Goal: Task Accomplishment & Management: Manage account settings

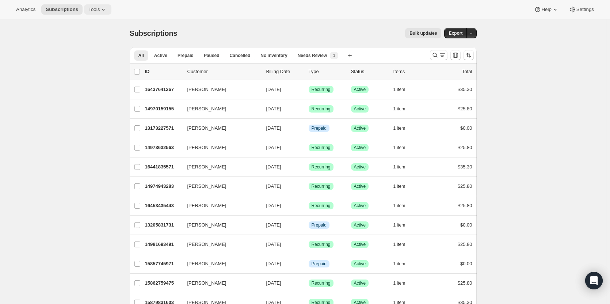
click at [92, 10] on span "Tools" at bounding box center [93, 10] width 11 height 6
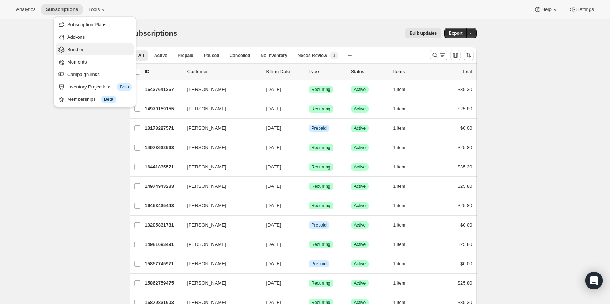
click at [80, 50] on span "Bundles" at bounding box center [75, 49] width 17 height 5
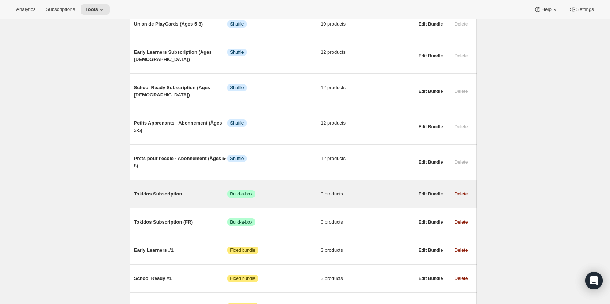
scroll to position [357, 0]
click at [154, 190] on span "Tokidos Subscription" at bounding box center [181, 193] width 94 height 7
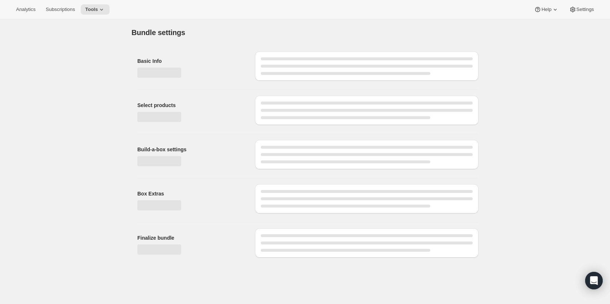
type input "Tokidos Subscription"
radio input "true"
checkbox input "true"
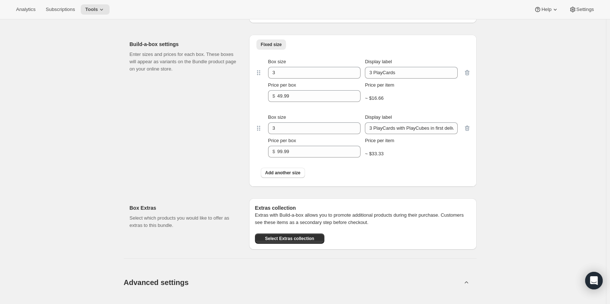
scroll to position [314, 0]
click at [411, 77] on input "3 PlayCards" at bounding box center [411, 73] width 92 height 12
click at [495, 104] on div "Edit Bundle. This page is ready Edit Bundle Analytics Open Build-a-box More act…" at bounding box center [303, 285] width 606 height 1161
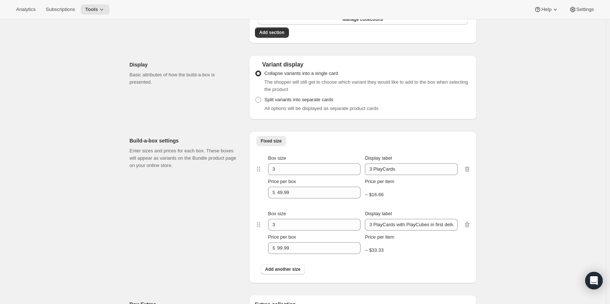
scroll to position [219, 0]
click at [374, 168] on input "3 PlayCards" at bounding box center [411, 169] width 92 height 12
click at [448, 167] on input "1 year of PlayCards" at bounding box center [411, 169] width 92 height 12
drag, startPoint x: 417, startPoint y: 169, endPoint x: 458, endPoint y: 186, distance: 45.1
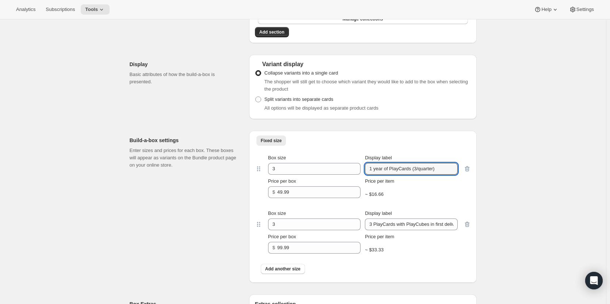
click at [458, 186] on div "Box size 3 Display label 1 year of PlayCards (3/quarter) Price per box $ 49.99 …" at bounding box center [362, 176] width 201 height 44
type input "1 year of PlayCards (3 per quarter)"
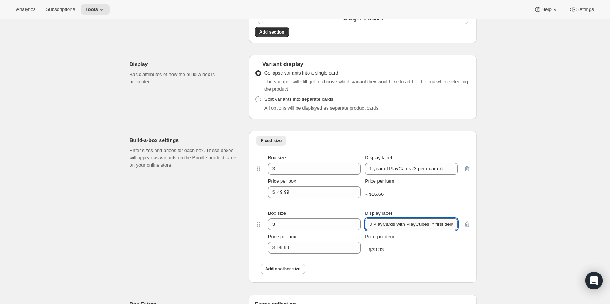
click at [390, 226] on input "3 PlayCards with PlayCubes in first delivery" at bounding box center [411, 225] width 92 height 12
click at [399, 226] on input "3 PlayCards with PlayCubes in first delivery" at bounding box center [411, 225] width 92 height 12
click at [372, 224] on input "3 PlayCards with PlayCubes in first delivery" at bounding box center [411, 225] width 92 height 12
drag, startPoint x: 372, startPoint y: 224, endPoint x: 381, endPoint y: 225, distance: 8.0
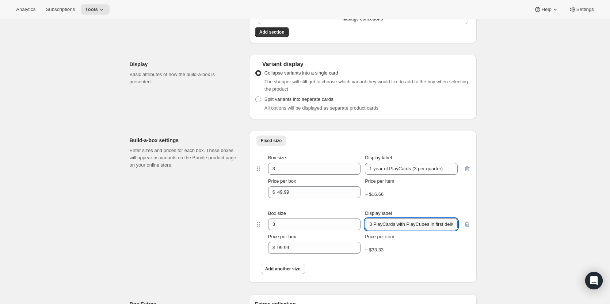
click at [381, 225] on input "3 PlayCards with PlayCubes in first delivery" at bounding box center [411, 225] width 92 height 12
drag, startPoint x: 404, startPoint y: 225, endPoint x: 464, endPoint y: 238, distance: 60.9
click at [464, 238] on div "Box size 3 Display label The PlayCubes in first delivery Price per box $ 99.99 …" at bounding box center [362, 232] width 201 height 44
type input "The PlayCubes + 1 year of PlayCards"
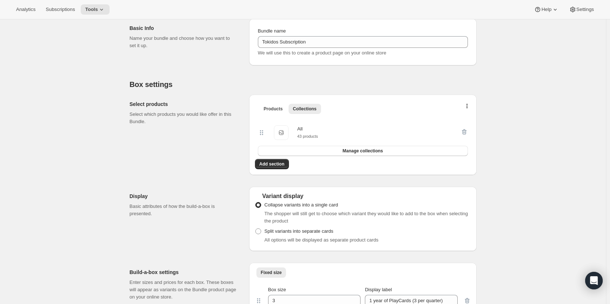
scroll to position [0, 0]
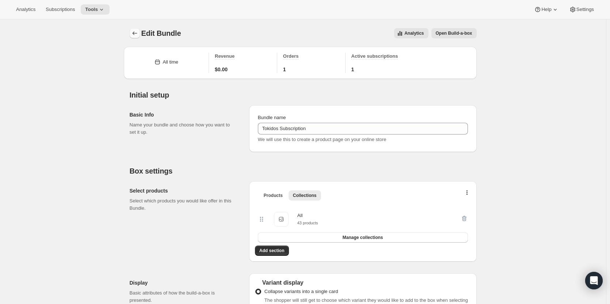
click at [140, 29] on button "Bundles" at bounding box center [135, 33] width 10 height 10
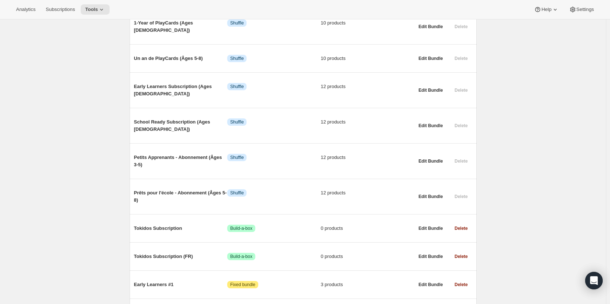
scroll to position [385, 0]
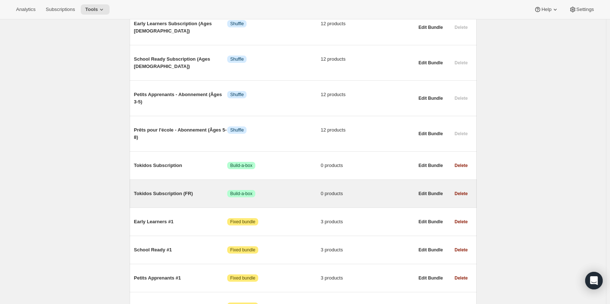
click at [161, 190] on span "Tokidos Subscription (FR)" at bounding box center [181, 193] width 94 height 7
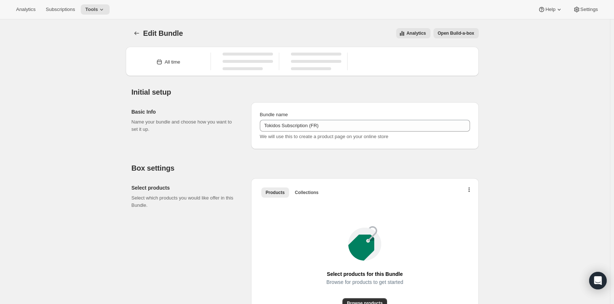
type input "Tokidos Subscription (FR)"
checkbox input "true"
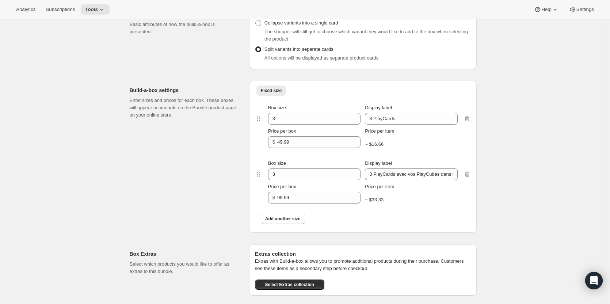
scroll to position [266, 0]
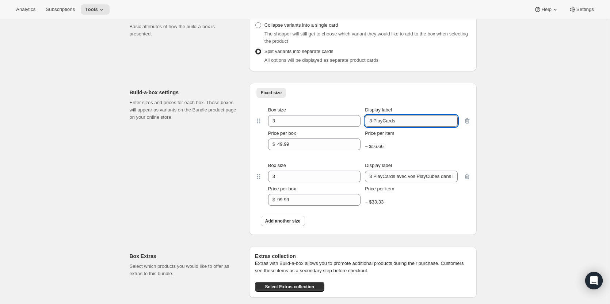
click at [375, 123] on input "3 PlayCards" at bounding box center [411, 121] width 92 height 12
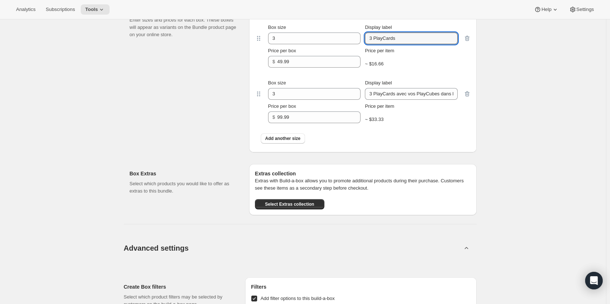
scroll to position [352, 0]
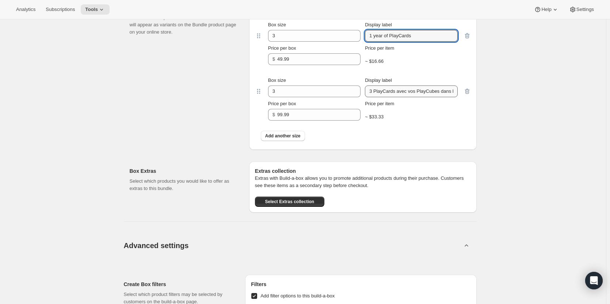
type input "1 year of PlayCards"
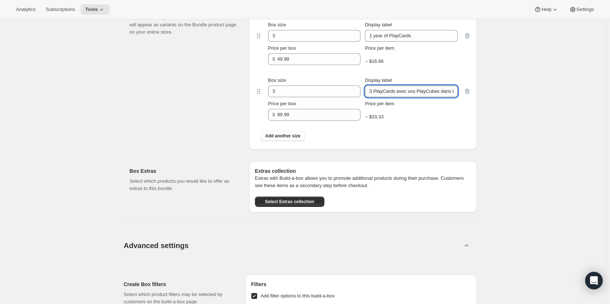
click at [368, 91] on input "3 PlayCards avec vos PlayCubes dans le premier envoi" at bounding box center [411, 92] width 92 height 12
drag, startPoint x: 368, startPoint y: 91, endPoint x: 415, endPoint y: 93, distance: 46.5
click at [415, 93] on input "3 PlayCards avec vos PlayCubes dans le premier envoi" at bounding box center [411, 92] width 92 height 12
drag, startPoint x: 402, startPoint y: 92, endPoint x: 474, endPoint y: 95, distance: 71.4
click at [474, 95] on div "Fixed size More views Fixed size More views Box size 3 Display label 1 year of …" at bounding box center [363, 74] width 228 height 152
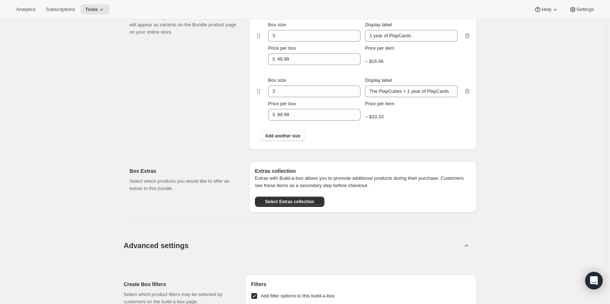
click at [494, 111] on div "Edit Bundle. This page is ready Edit Bundle Analytics Open Build-a-box More act…" at bounding box center [303, 248] width 606 height 1161
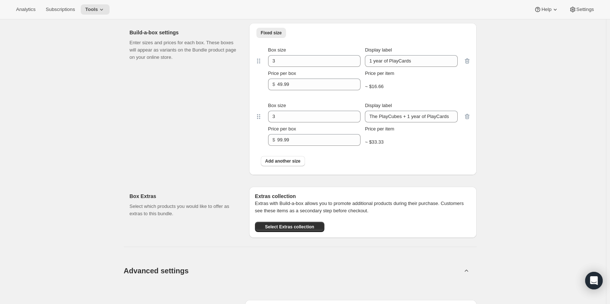
scroll to position [329, 0]
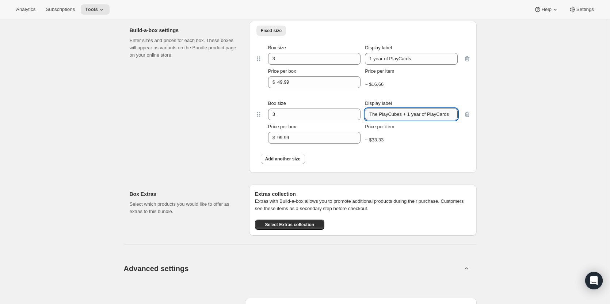
click at [383, 116] on input "The PlayCubes + 1 year of PlayCards" at bounding box center [411, 115] width 92 height 12
click at [413, 114] on input "Les PlayCubes + 1 year of PlayCards" at bounding box center [411, 115] width 92 height 12
type input "Les PlayCubes + 1 an de PlayCards"
click at [508, 151] on div "Edit Bundle. This page is ready Edit Bundle Analytics Open Build-a-box More act…" at bounding box center [303, 271] width 606 height 1161
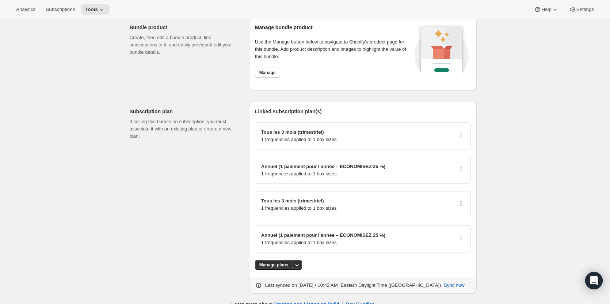
scroll to position [898, 0]
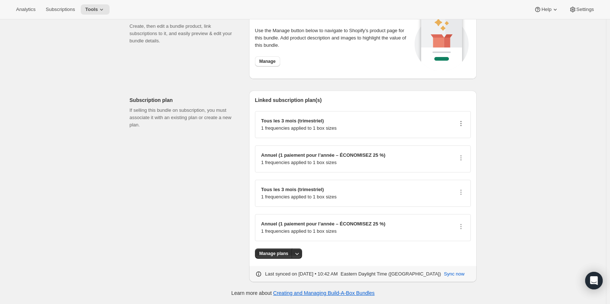
click at [462, 126] on icon "button" at bounding box center [461, 123] width 7 height 7
click at [459, 151] on span "Edit plan details" at bounding box center [454, 149] width 34 height 5
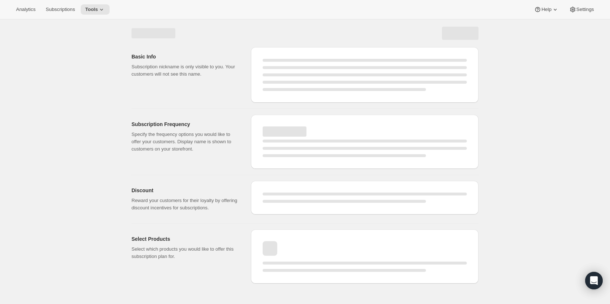
select select "WEEK"
select select "MONTH"
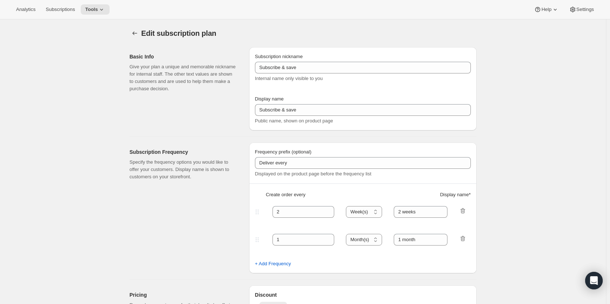
type input "PlayCards - 4 payments (FR)"
type input "Tous les 3 mois (trimestriel)"
type input "3"
select select "MONTH"
type input "✔️ 3 nouvelles PlayCards tous les 3 mois."
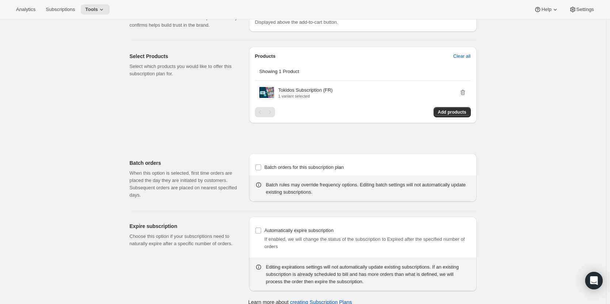
scroll to position [402, 0]
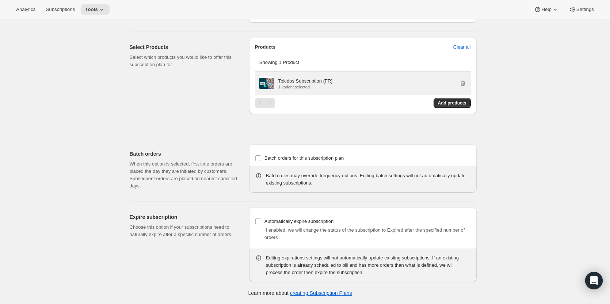
click at [295, 82] on p "Tokidos Subscription (FR)" at bounding box center [306, 80] width 54 height 7
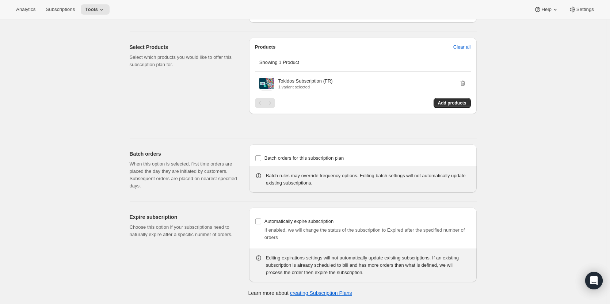
click at [177, 111] on div "Select Products Select which products you would like to offer this subscription…" at bounding box center [187, 85] width 114 height 95
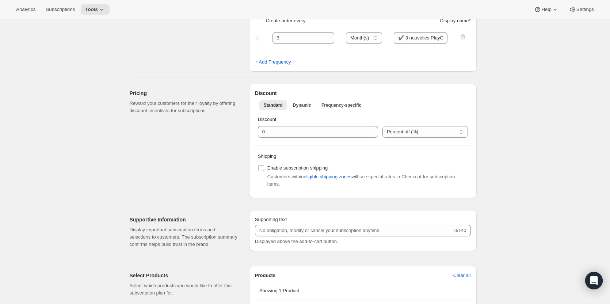
scroll to position [0, 0]
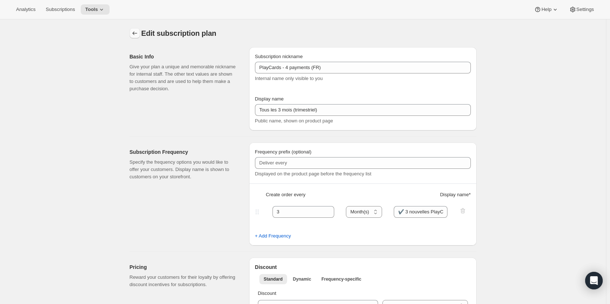
click at [137, 38] on button "Subscription plans" at bounding box center [135, 33] width 10 height 10
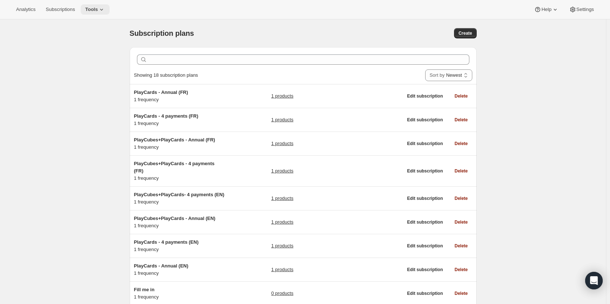
click at [103, 9] on icon at bounding box center [101, 9] width 7 height 7
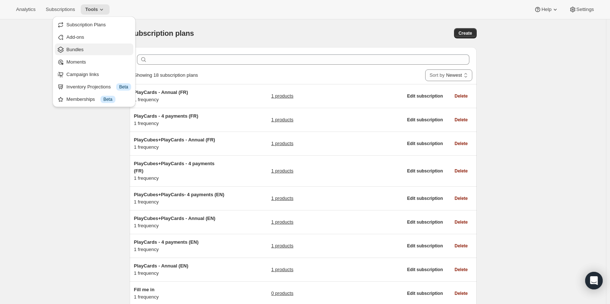
click at [87, 49] on span "Bundles" at bounding box center [99, 49] width 65 height 7
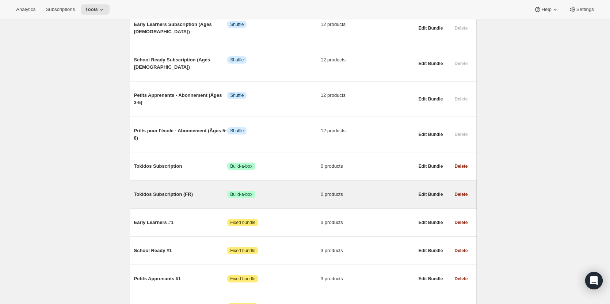
scroll to position [384, 0]
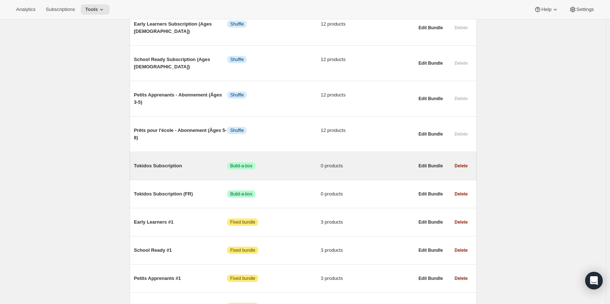
click at [143, 162] on span "Tokidos Subscription" at bounding box center [181, 165] width 94 height 7
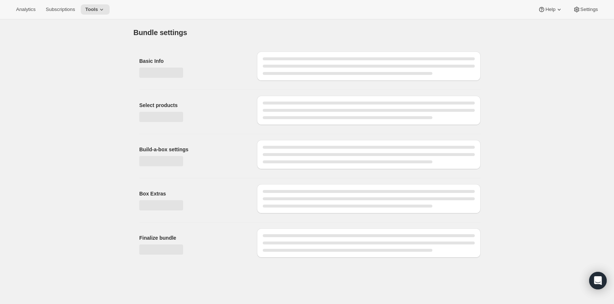
type input "Tokidos Subscription"
radio input "true"
checkbox input "true"
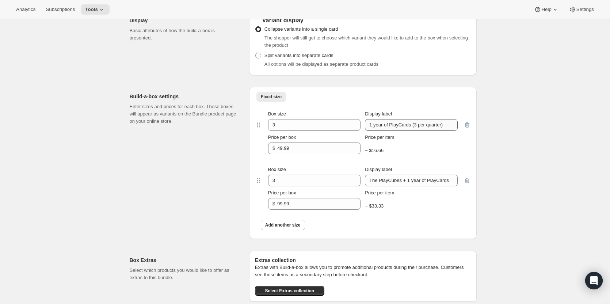
scroll to position [263, 0]
click at [410, 125] on input "1 year of PlayCards (3 per quarter)" at bounding box center [411, 125] width 92 height 12
type input "1 year of PlayCards"
click at [256, 144] on div "Fixed size More views Fixed size More views Box size 3 Display label 1 year of …" at bounding box center [363, 163] width 228 height 152
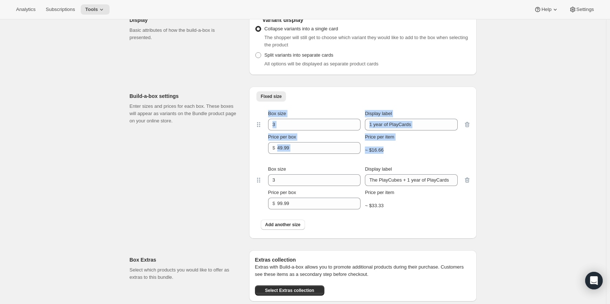
drag, startPoint x: 260, startPoint y: 165, endPoint x: 261, endPoint y: 152, distance: 12.8
click at [261, 152] on div "Box size 3 Display label 1 year of PlayCards Price per box $ 49.99 Price per it…" at bounding box center [363, 169] width 216 height 130
click at [243, 190] on div "Build-a-box settings Enter sizes and prices for each box. These boxes will appe…" at bounding box center [187, 163] width 114 height 152
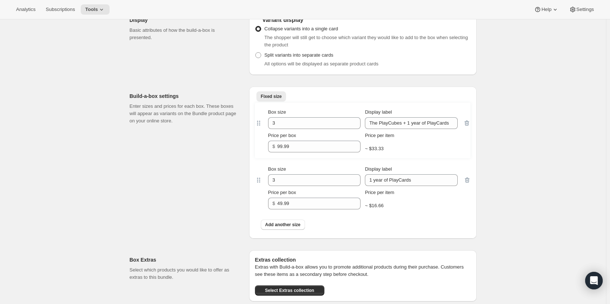
drag, startPoint x: 258, startPoint y: 181, endPoint x: 256, endPoint y: 122, distance: 59.2
click at [256, 122] on div "Fixed size More views Fixed size More views Box size 3 Display label 1 year of …" at bounding box center [363, 163] width 228 height 152
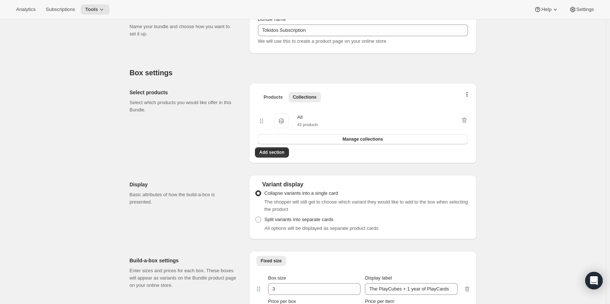
scroll to position [0, 0]
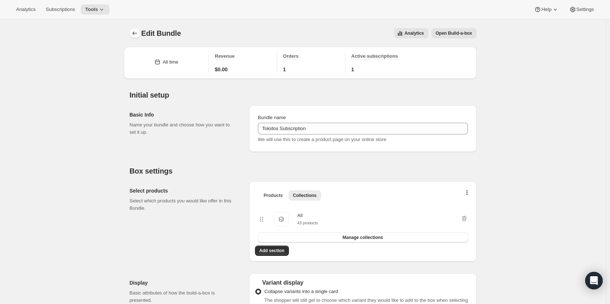
click at [135, 36] on icon "Bundles" at bounding box center [134, 33] width 7 height 7
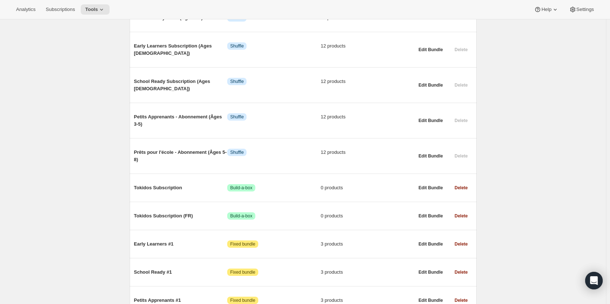
scroll to position [363, 0]
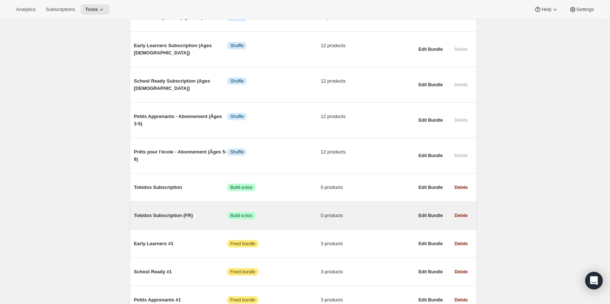
click at [170, 212] on span "Tokidos Subscription (FR)" at bounding box center [181, 215] width 94 height 7
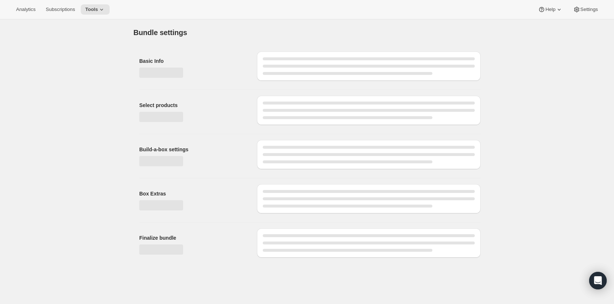
type input "Tokidos Subscription (FR)"
checkbox input "true"
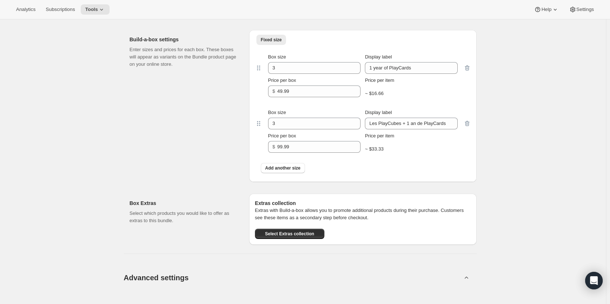
scroll to position [320, 0]
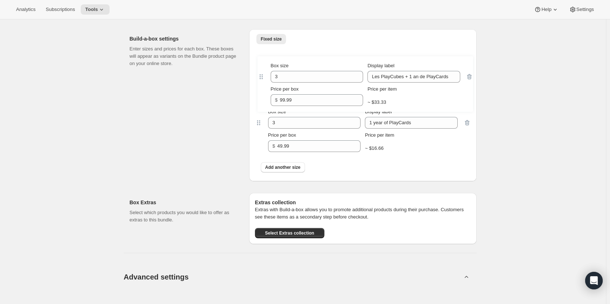
drag, startPoint x: 260, startPoint y: 124, endPoint x: 261, endPoint y: 71, distance: 53.4
click at [261, 71] on div "Box size 3 Display label 1 year of PlayCards Price per box $ 49.99 Price per it…" at bounding box center [363, 112] width 216 height 130
click at [503, 79] on div "Edit Bundle. This page is ready Edit Bundle Analytics Open Build-a-box More act…" at bounding box center [303, 279] width 606 height 1161
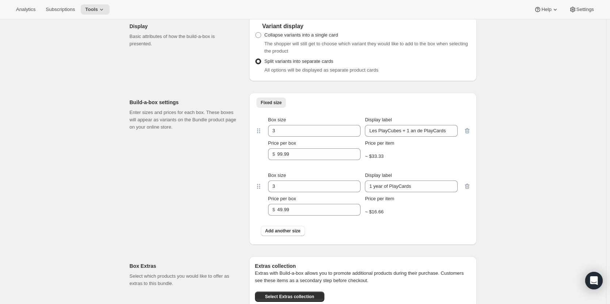
scroll to position [255, 0]
click at [274, 106] on span "Fixed size" at bounding box center [271, 104] width 21 height 6
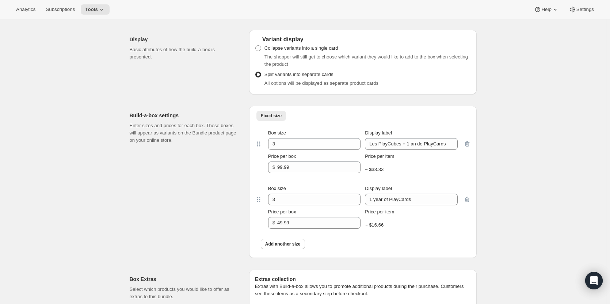
scroll to position [244, 0]
click at [377, 202] on input "1 year of PlayCards" at bounding box center [411, 199] width 92 height 12
type input "1 an de PlayCards"
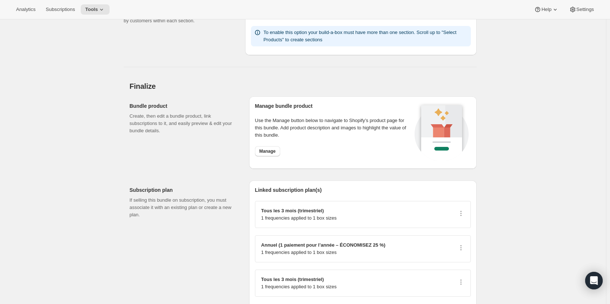
scroll to position [898, 0]
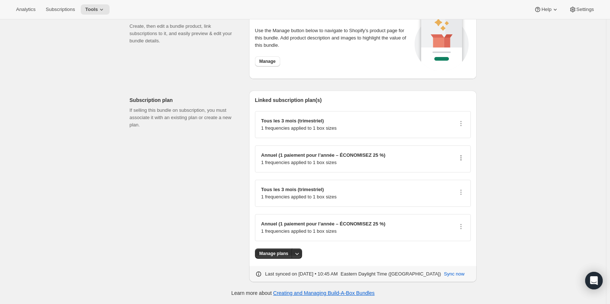
click at [465, 158] on icon "button" at bounding box center [461, 157] width 7 height 7
click at [461, 182] on span "Edit plan details" at bounding box center [454, 183] width 34 height 5
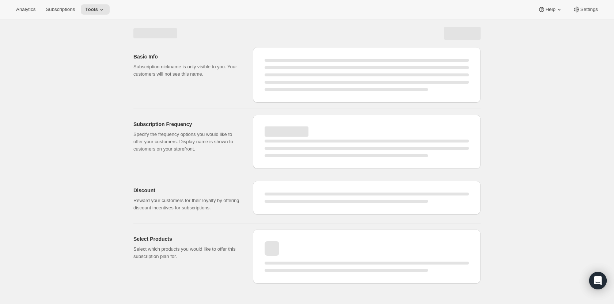
select select "WEEK"
select select "MONTH"
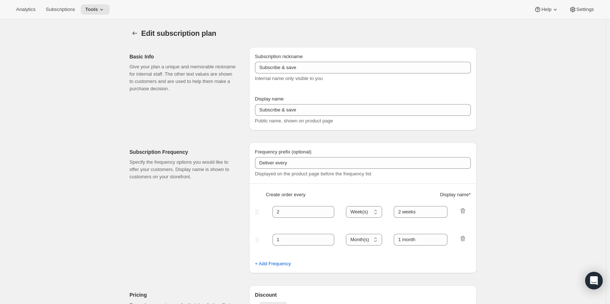
type input "PlayCubes+PlayCards - Annual (FR)"
type input "Annuel (1 paiement pour l’année – ÉCONOMISEZ 25 %)"
select select "ENABLED"
select select "MONTH"
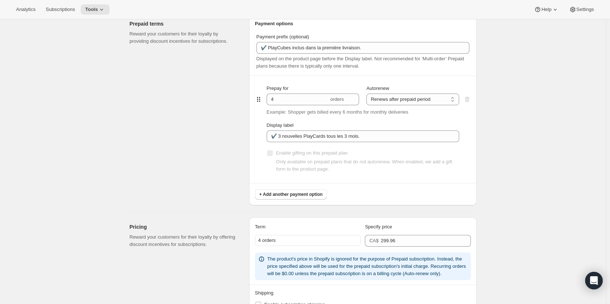
scroll to position [345, 0]
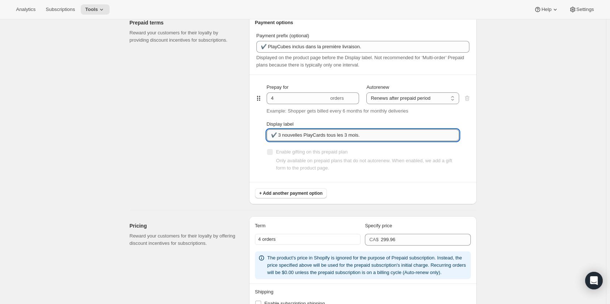
click at [376, 136] on input "✔️ 3 nouvelles PlayCards tous les 3 mois." at bounding box center [363, 135] width 193 height 12
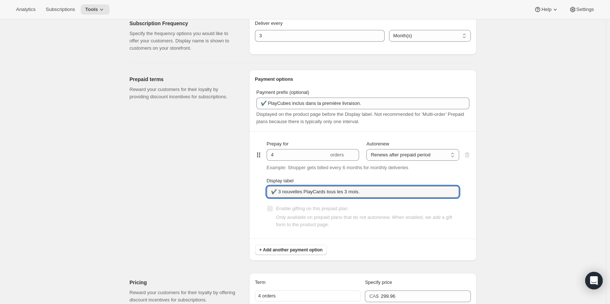
scroll to position [288, 0]
click at [241, 202] on div "Prepaid terms Reward your customers for their loyalty by providing discount inc…" at bounding box center [187, 165] width 114 height 191
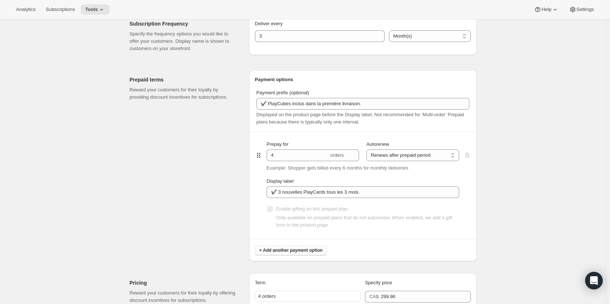
click at [301, 251] on span "+ Add another payment option" at bounding box center [291, 250] width 63 height 6
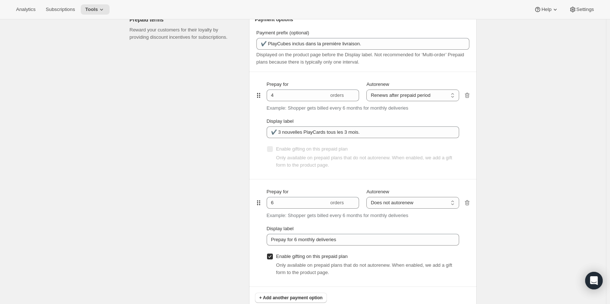
scroll to position [354, 0]
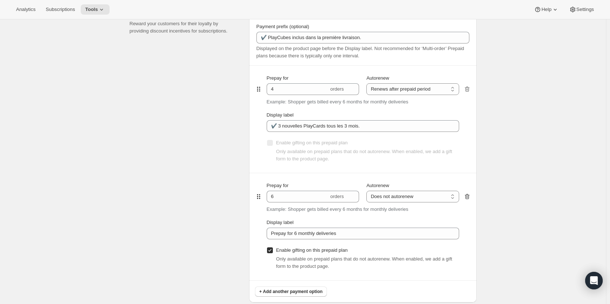
click at [471, 199] on icon "button" at bounding box center [467, 196] width 7 height 7
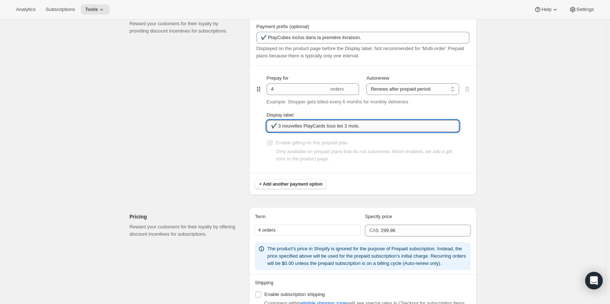
click at [371, 130] on input "✔️ 3 nouvelles PlayCards tous les 3 mois." at bounding box center [363, 126] width 193 height 12
paste input "✔️ 3 nouvelles PlayCards tous les 3 mois."
click at [370, 127] on input "✔️ 3 nouvelles PlayCards tous les 3 mois. ✔️ 3 nouvelles PlayCards tous les 3 m…" at bounding box center [363, 126] width 193 height 12
click at [423, 128] on input "✔️ 3 nouvelles PlayCards tous les 3 mois. ✔️ 10% sur tous vos achats additionne…" at bounding box center [363, 126] width 193 height 12
click at [457, 129] on input "✔️ 3 nouvelles PlayCards tous les 3 mois. ✔️ 10% sur tous vos achats additionne…" at bounding box center [363, 126] width 193 height 12
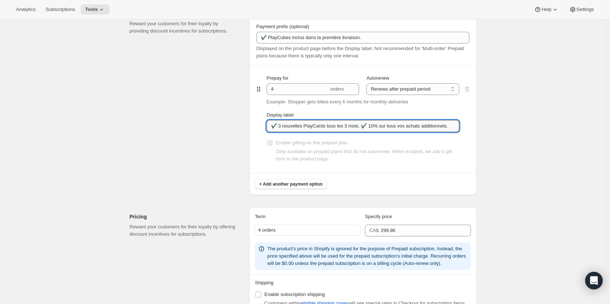
click at [363, 124] on input "✔️ 3 nouvelles PlayCards tous les 3 mois. ✔️ 10% sur tous vos achats additionne…" at bounding box center [363, 126] width 193 height 12
click at [294, 144] on span "Enable gifting on this prepaid plan" at bounding box center [312, 142] width 72 height 5
type input "✔️ 3 nouvelles PlayCards tous les 3 mois. ✔️ 10% sur tous vos achats additionne…"
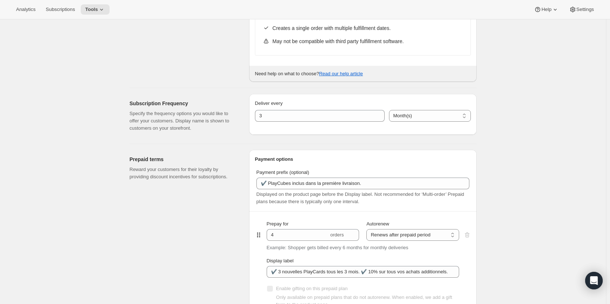
scroll to position [0, 0]
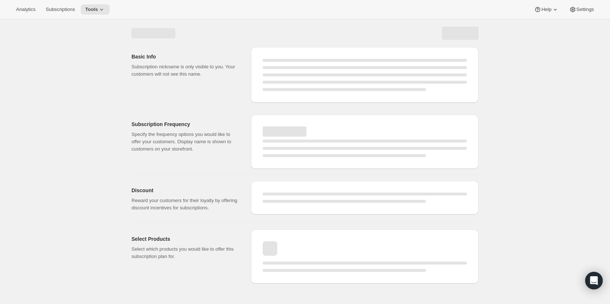
select select "MONTH"
select select "ENABLED"
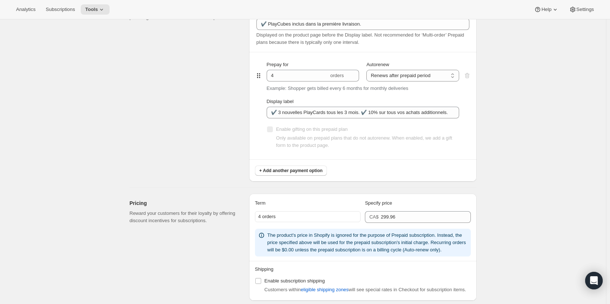
scroll to position [416, 0]
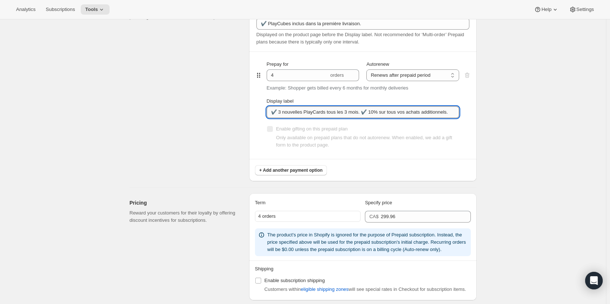
click at [363, 113] on input "✔️ 3 nouvelles PlayCards tous les 3 mois. ✔️ 10% sur tous vos achats additionne…" at bounding box center [363, 112] width 193 height 12
paste input "<br>"
type input "✔️ 3 nouvelles PlayCards tous les 3 mois. <br>✔️ 10% sur tous vos achats additi…"
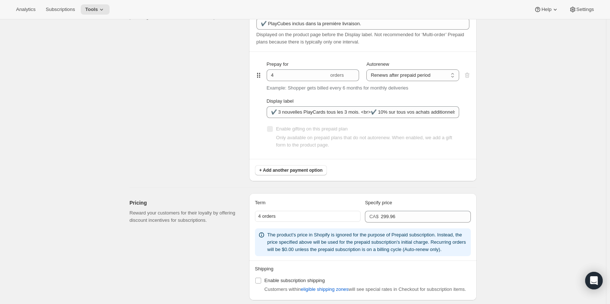
scroll to position [0, 0]
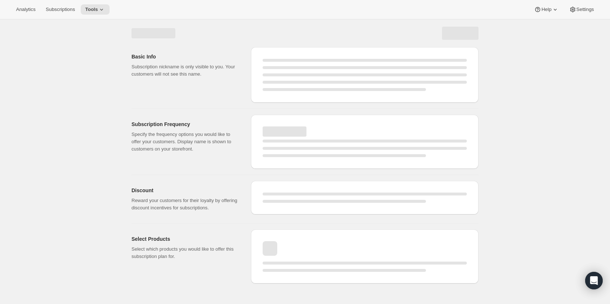
select select "MONTH"
select select "ENABLED"
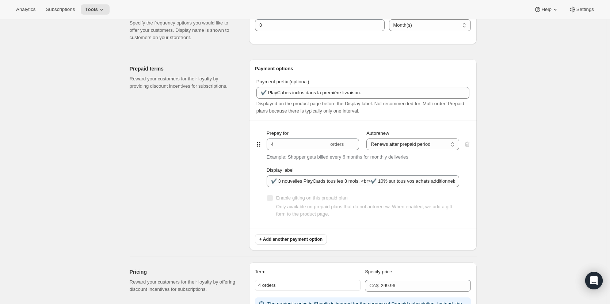
scroll to position [348, 0]
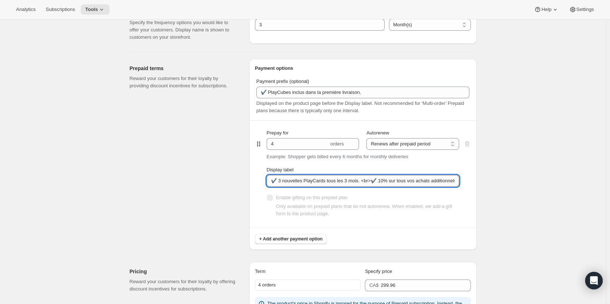
click at [366, 182] on input "✔️ 3 nouvelles PlayCards tous les 3 mois. <br>✔️ 10% sur tous vos achats additi…" at bounding box center [363, 181] width 193 height 12
click at [501, 202] on div "Edit subscription plan. This page is ready Edit subscription plan Subscription …" at bounding box center [303, 144] width 606 height 945
drag, startPoint x: 418, startPoint y: 181, endPoint x: 476, endPoint y: 184, distance: 57.8
click at [476, 184] on div "Payment options Payment prefix (optional) ✔️ PlayCubes inclus dans la première …" at bounding box center [363, 154] width 228 height 191
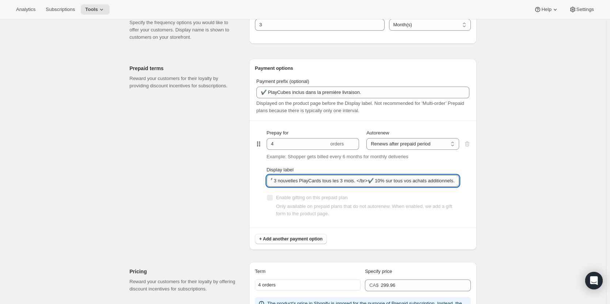
click at [350, 182] on input "✔️ 3 nouvelles PlayCards tous les 3 mois. </br>✔️ 10% sur tous vos achats addit…" at bounding box center [363, 181] width 193 height 12
click at [455, 181] on input "✔️ 3 nouvelles PlayCards tous les 3 mois. </br>✔️ 10% sur tous vos achats addit…" at bounding box center [363, 181] width 193 height 12
click at [539, 195] on div "Edit subscription plan. This page is ready Edit subscription plan Subscription …" at bounding box center [303, 144] width 606 height 945
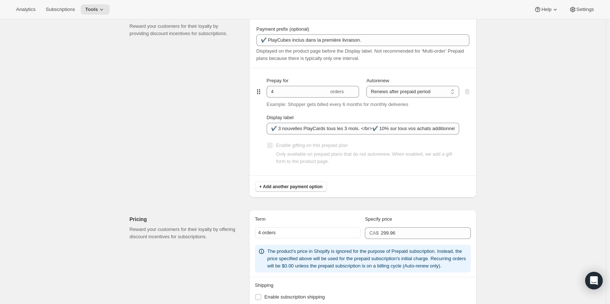
scroll to position [387, 0]
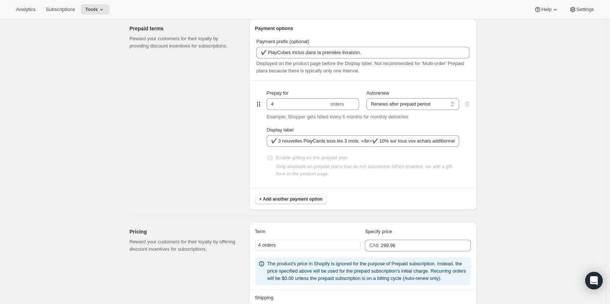
type input "✔️ 3 nouvelles PlayCards tous les 3 mois. <br>✔️ 10% sur tous vos achats additi…"
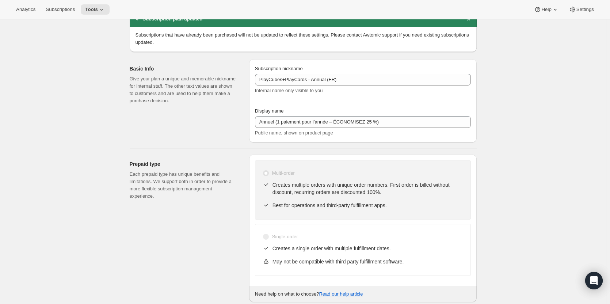
scroll to position [0, 0]
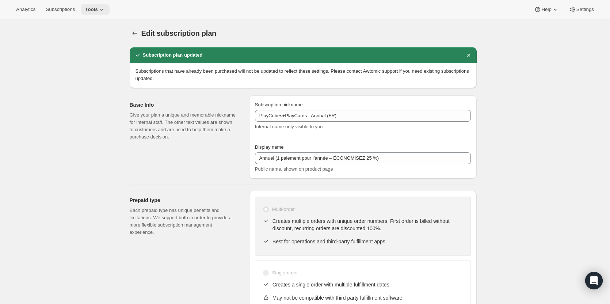
click at [105, 8] on button "Tools" at bounding box center [95, 9] width 29 height 10
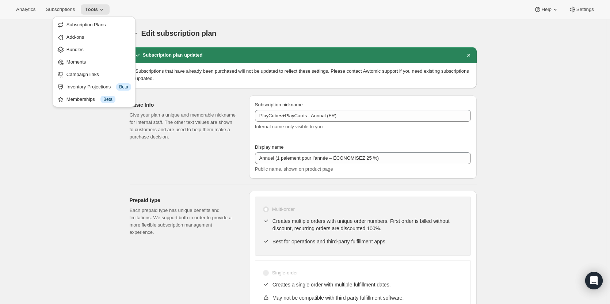
click at [164, 24] on div "Edit subscription plan. This page is ready Edit subscription plan" at bounding box center [303, 33] width 347 height 28
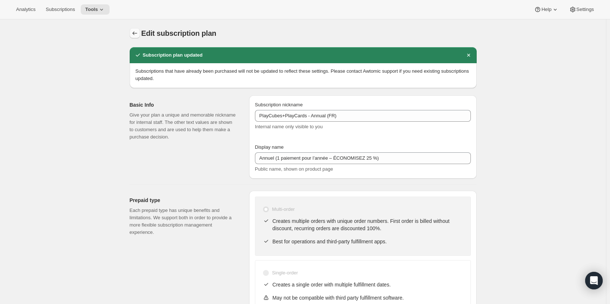
click at [139, 34] on icon "Subscription plans" at bounding box center [134, 33] width 7 height 7
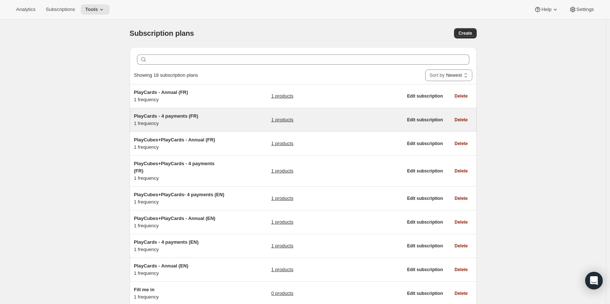
click at [177, 114] on span "PlayCards - 4 payments (FR)" at bounding box center [166, 115] width 64 height 5
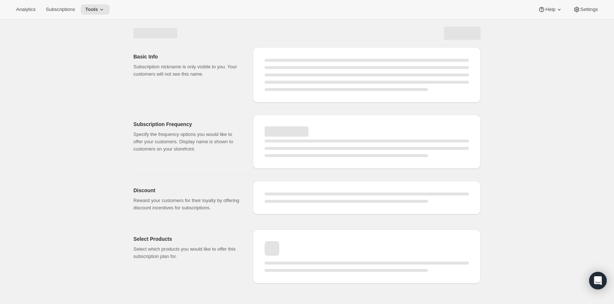
select select "WEEK"
select select "MONTH"
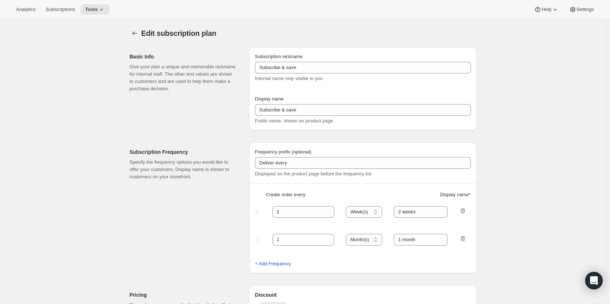
type input "PlayCards - 4 payments (FR)"
type input "Tous les 3 mois (trimestriel)"
type input "3"
type input "✔️ 3 nouvelles PlayCards tous les 3 mois."
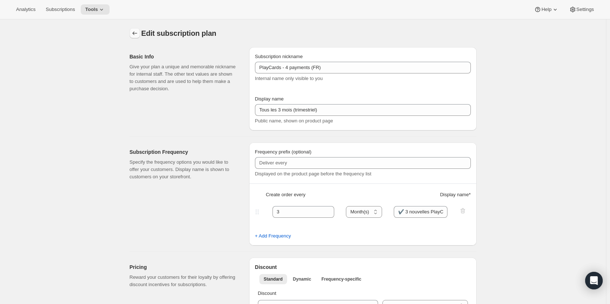
click at [134, 36] on icon "Subscription plans" at bounding box center [134, 33] width 7 height 7
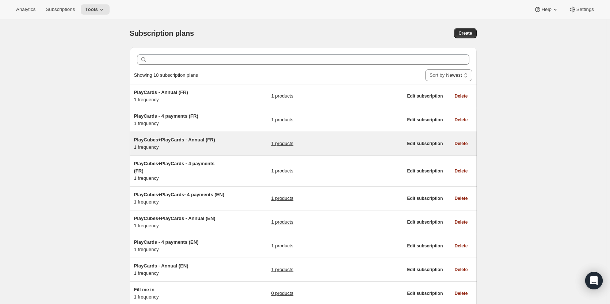
click at [168, 142] on span "PlayCubes+PlayCards - Annual (FR)" at bounding box center [174, 139] width 81 height 5
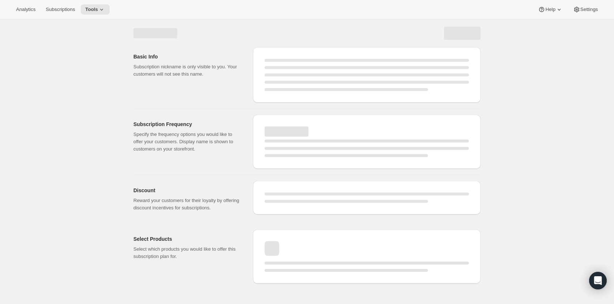
select select "WEEK"
select select "MONTH"
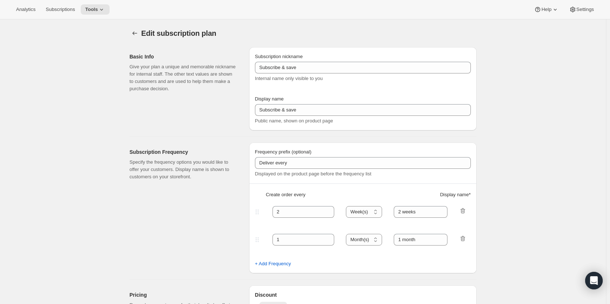
type input "PlayCubes+PlayCards - Annual (FR)"
type input "Annuel (1 paiement pour l’année – ÉCONOMISEZ 25 %)"
select select "ENABLED"
select select "MONTH"
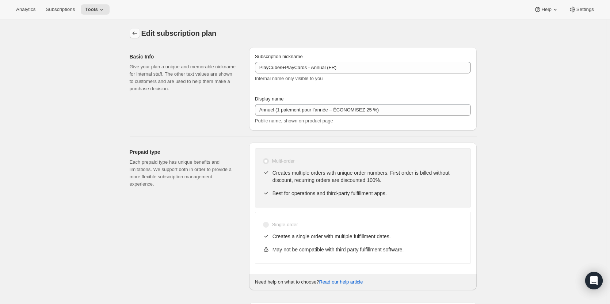
click at [139, 36] on icon "Subscription plans" at bounding box center [134, 33] width 7 height 7
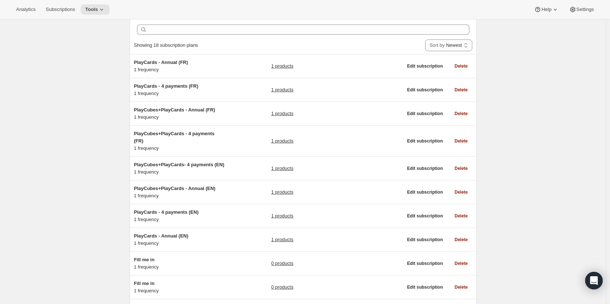
scroll to position [41, 0]
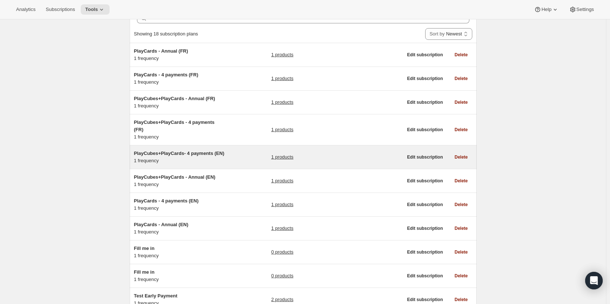
click at [180, 151] on span "PlayCubes+PlayCards- 4 payments (EN)" at bounding box center [179, 153] width 90 height 5
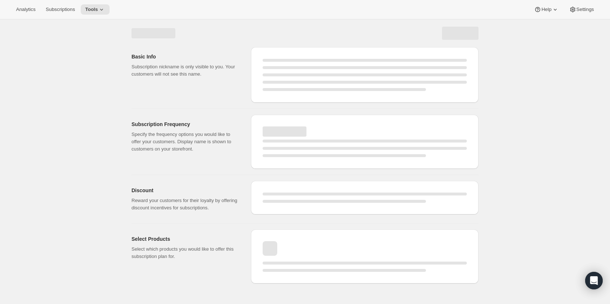
select select "WEEK"
select select "MONTH"
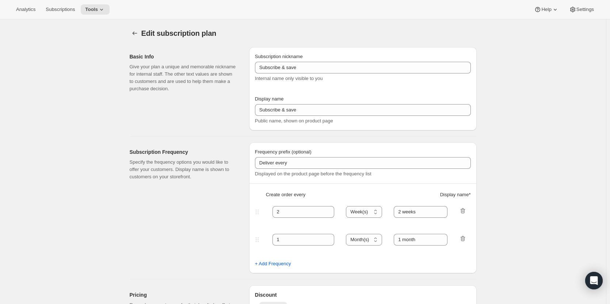
type input "PlayCubes+PlayCards- 4 payments (EN)"
type input "Every 3 months (Quarterly)"
type input "✔️ PlayCubes in first delivery (value $199)."
type input "3"
type input "✔️ 3 new PlayCards delivered every 3 months."
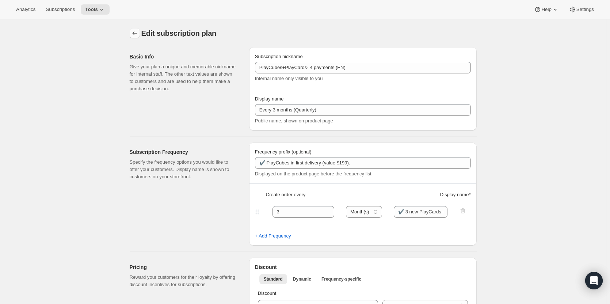
click at [136, 37] on button "Subscription plans" at bounding box center [135, 33] width 10 height 10
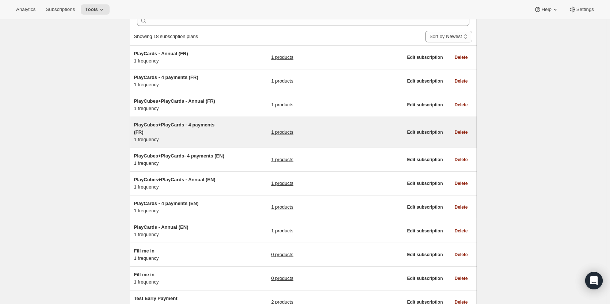
scroll to position [39, 0]
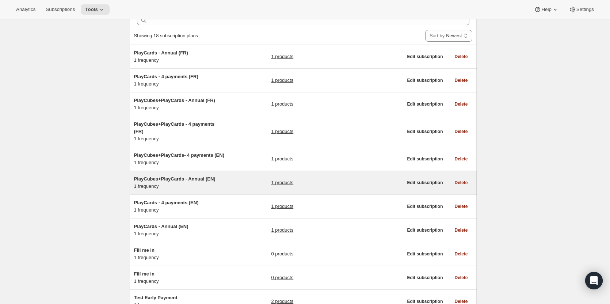
click at [154, 176] on span "PlayCubes+PlayCards - Annual (EN)" at bounding box center [175, 178] width 82 height 5
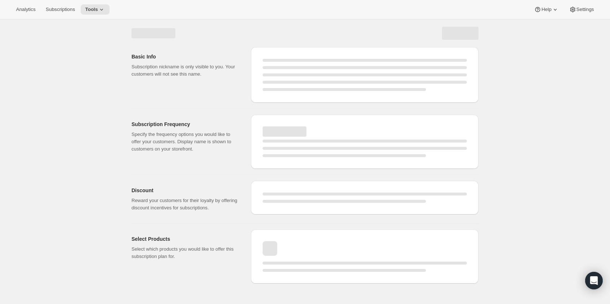
select select "WEEK"
select select "MONTH"
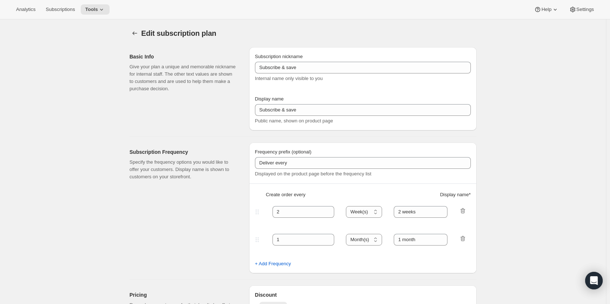
type input "PlayCubes+PlayCards - Annual (EN)"
type input "Annual (1 Payment for the Year - SAVE 25%)"
select select "ENABLED"
select select "MONTH"
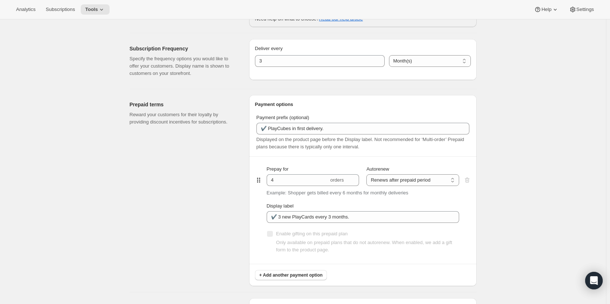
scroll to position [264, 0]
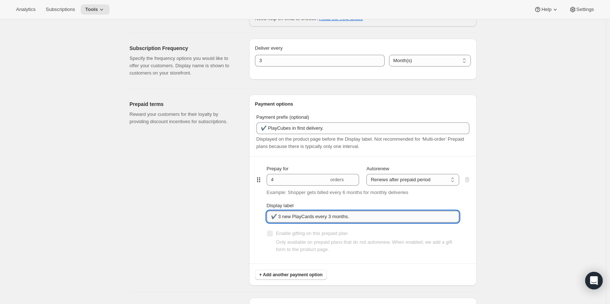
click at [391, 217] on input "✔️ 3 new PlayCards every 3 months." at bounding box center [363, 217] width 193 height 12
paste input "</br>✔️ 10% sur tous vos achats additionnels."
click at [382, 215] on input "✔️ 3 new PlayCards every 3 months. </br>✔️ 10% sur tous vos achats additionnels." at bounding box center [363, 217] width 193 height 12
type input "✔️ 3 new PlayCards every 3 months. </br>✔️ 10% OFF on all your next purchases."
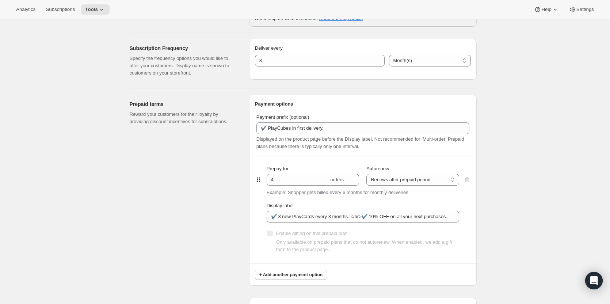
click at [510, 217] on div "Edit subscription plan. This page is ready Edit subscription plan Basic Info Gi…" at bounding box center [303, 204] width 606 height 897
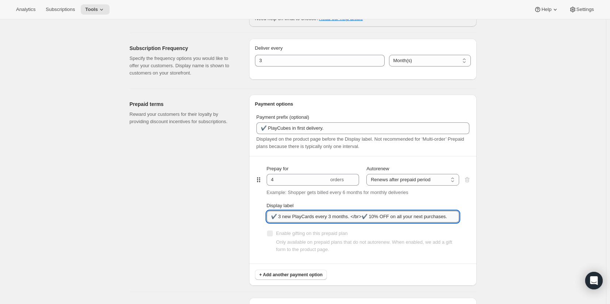
click at [352, 217] on input "✔️ 3 new PlayCards every 3 months. </br>✔️ 10% OFF on all your next purchases." at bounding box center [363, 217] width 193 height 12
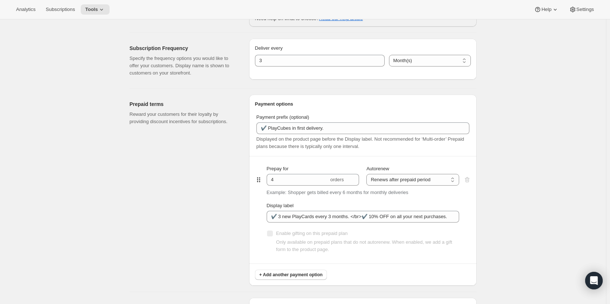
scroll to position [0, 0]
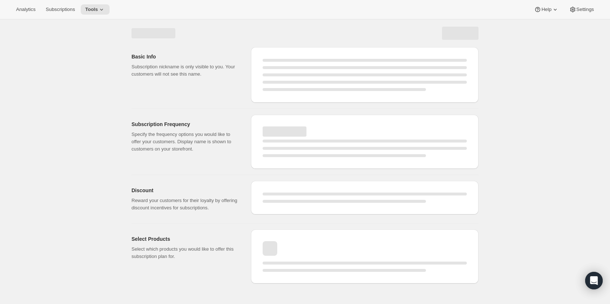
select select "MONTH"
select select "ENABLED"
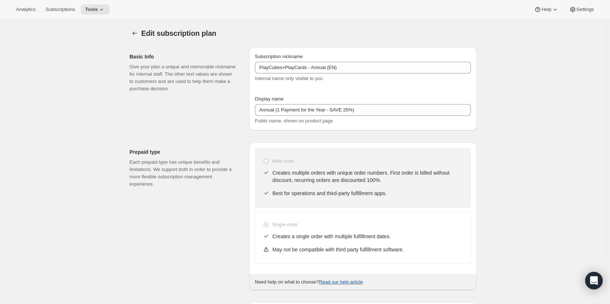
type input "✔️ 3 new PlayCards every 3 months. </br>✔️ 10% OFF on all your next purchases."
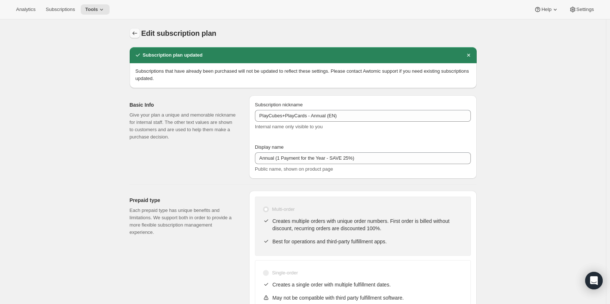
click at [134, 34] on icon "Subscription plans" at bounding box center [134, 33] width 7 height 7
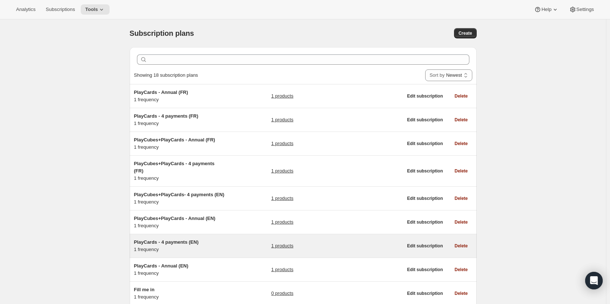
click at [171, 239] on span "PlayCards - 4 payments (EN)" at bounding box center [166, 241] width 65 height 5
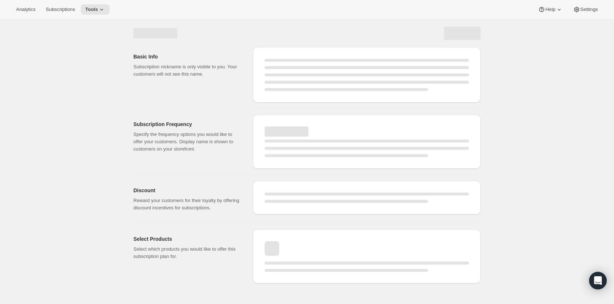
select select "WEEK"
select select "MONTH"
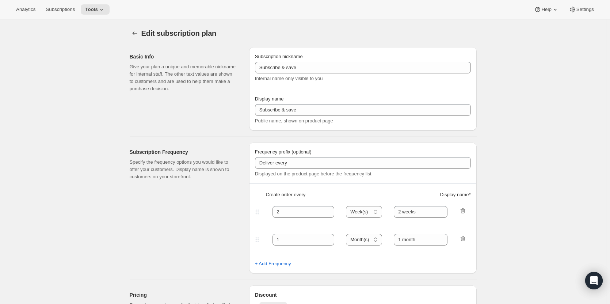
type input "PlayCards - 4 payments (EN)"
type input "Every 3 months (Quarterly)"
type input "3"
type input "✔️ 3 new PlayCards every months"
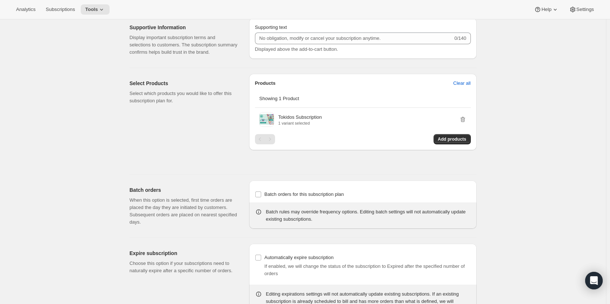
scroll to position [402, 0]
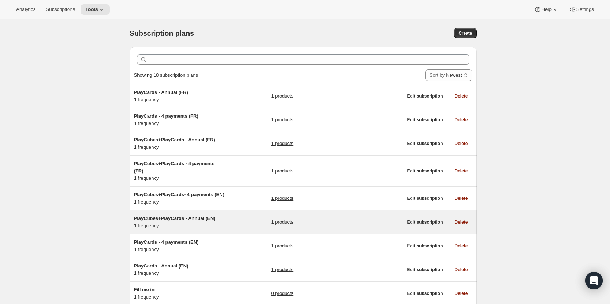
click at [175, 216] on span "PlayCubes+PlayCards - Annual (EN)" at bounding box center [175, 218] width 82 height 5
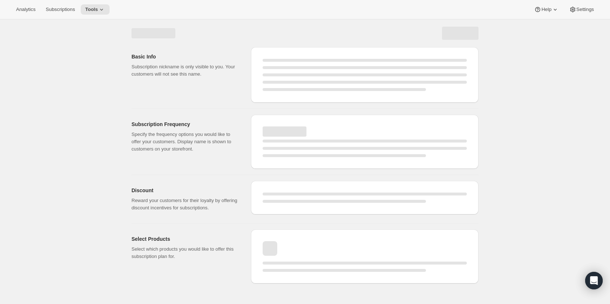
select select "WEEK"
select select "MONTH"
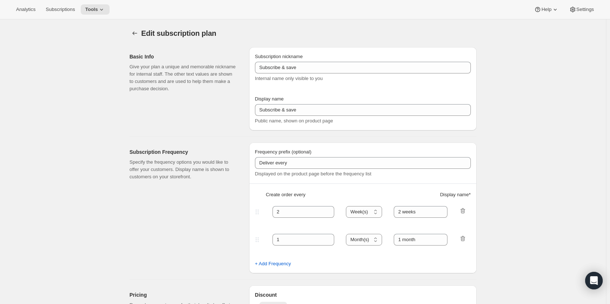
type input "PlayCubes+PlayCards - Annual (EN)"
type input "Annual (1 Payment for the Year - SAVE 25%)"
select select "ENABLED"
select select "MONTH"
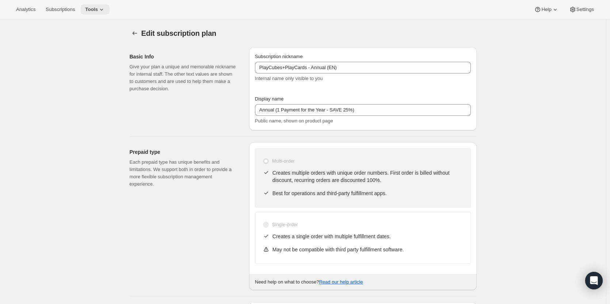
click at [101, 5] on button "Tools" at bounding box center [95, 9] width 29 height 10
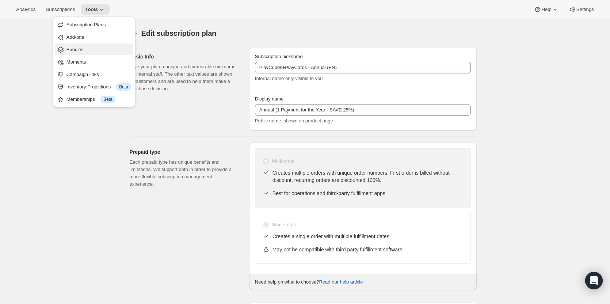
click at [92, 50] on span "Bundles" at bounding box center [99, 49] width 65 height 7
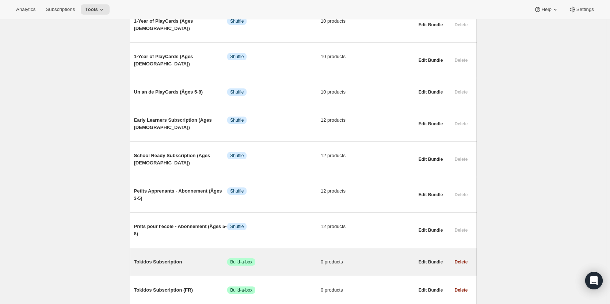
scroll to position [288, 0]
click at [190, 258] on span "Tokidos Subscription" at bounding box center [181, 261] width 94 height 7
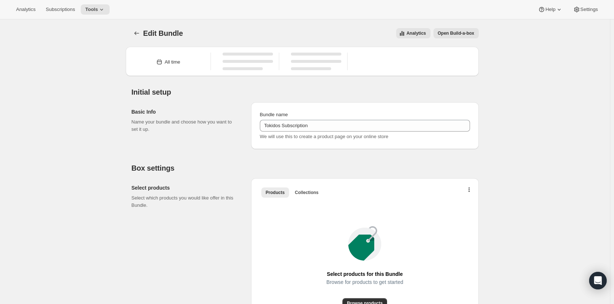
type input "Tokidos Subscription"
radio input "true"
checkbox input "true"
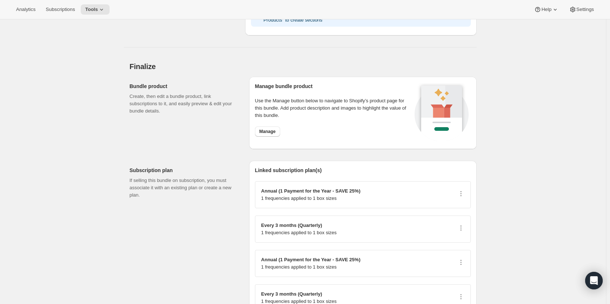
scroll to position [898, 0]
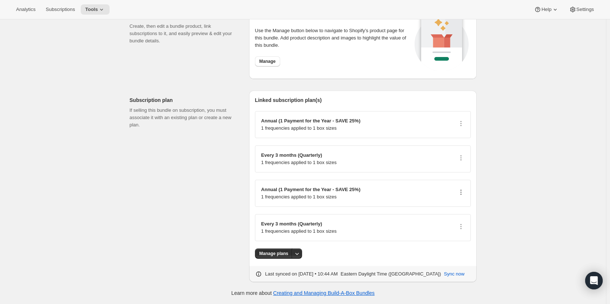
click at [463, 194] on icon "button" at bounding box center [461, 192] width 7 height 7
click at [454, 218] on span "Edit plan details" at bounding box center [454, 218] width 34 height 5
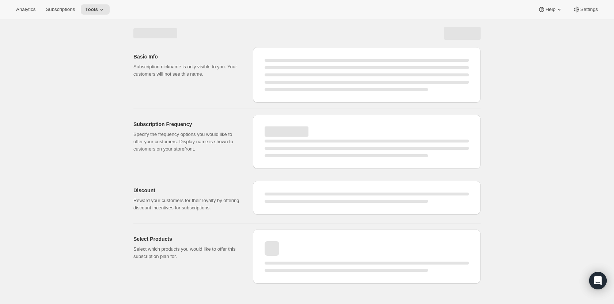
select select "WEEK"
select select "MONTH"
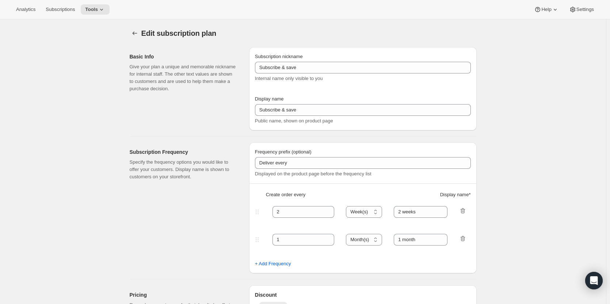
type input "PlayCards - Annual (EN)"
type input "Annual (1 Payment for the Year - SAVE 25%)"
select select "ENABLED"
select select "MONTH"
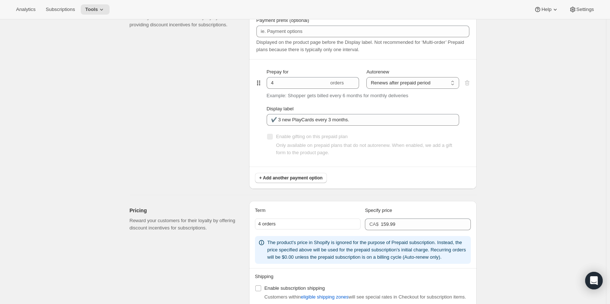
scroll to position [361, 0]
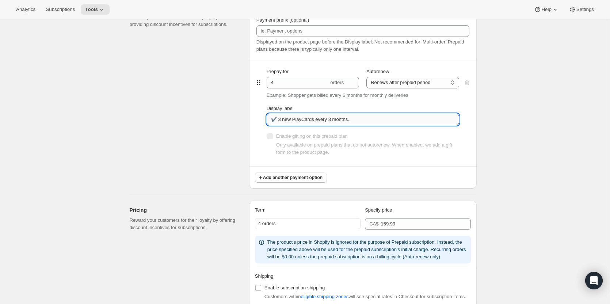
click at [370, 116] on input "✔️ 3 new PlayCards every 3 months." at bounding box center [363, 120] width 193 height 12
paste input "</br>✔️ 10% OFF on all your next purchases."
type input "✔️ 3 new PlayCards every 3 months. </br>✔️ 10% OFF on all your next purchases."
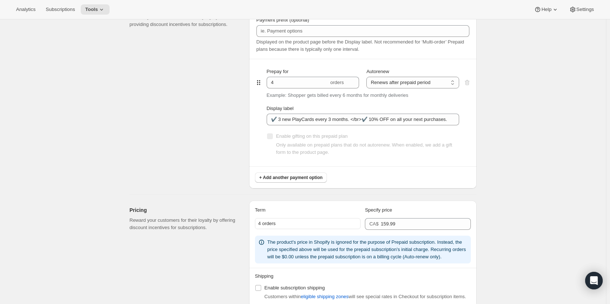
scroll to position [0, 0]
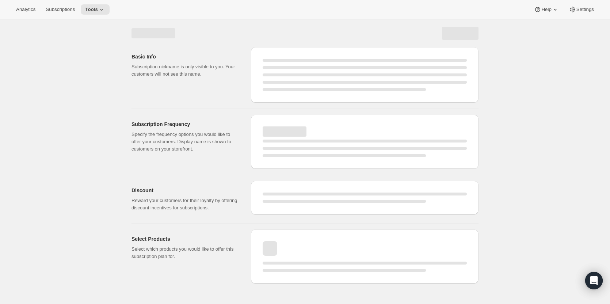
select select "MONTH"
select select "ENABLED"
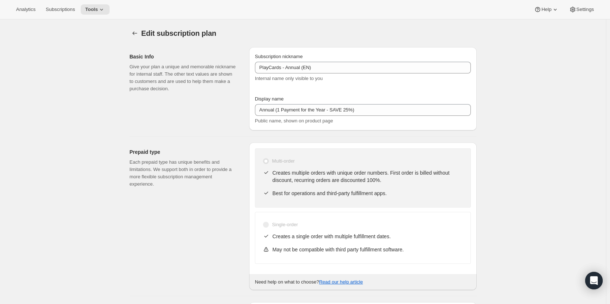
type input "✔️ 3 new PlayCards every 3 months. </br>✔️ 10% OFF on all your next purchases."
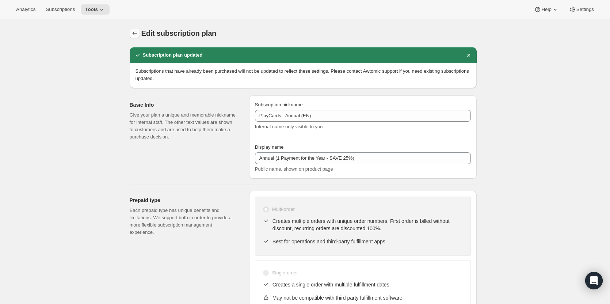
click at [139, 34] on icon "Subscription plans" at bounding box center [134, 33] width 7 height 7
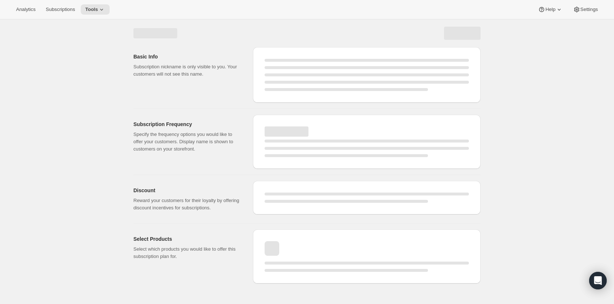
select select "WEEK"
select select "MONTH"
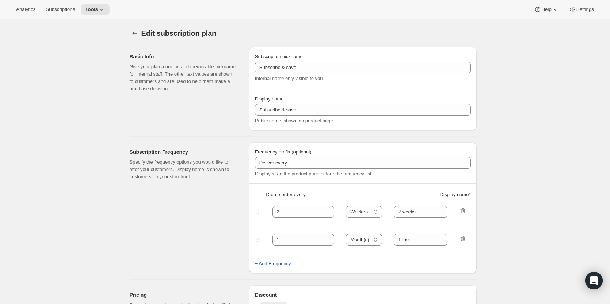
type input "PlayCards - Annual (EN)"
type input "Annual (1 Payment for the Year - SAVE 25%)"
select select "ENABLED"
select select "MONTH"
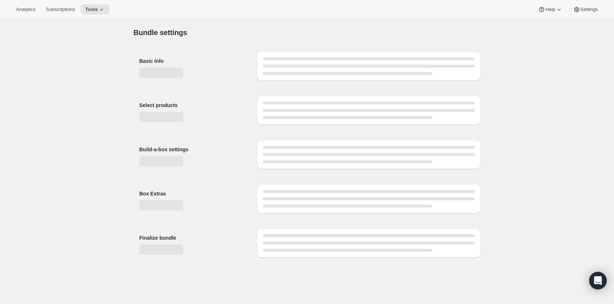
type input "Tokidos Subscription"
radio input "true"
checkbox input "true"
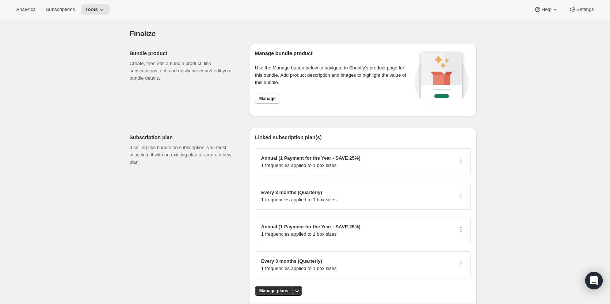
scroll to position [861, 0]
click at [462, 192] on icon "button" at bounding box center [461, 194] width 7 height 7
drag, startPoint x: 453, startPoint y: 220, endPoint x: 448, endPoint y: 221, distance: 4.0
click at [448, 221] on span "Edit plan details" at bounding box center [454, 220] width 34 height 5
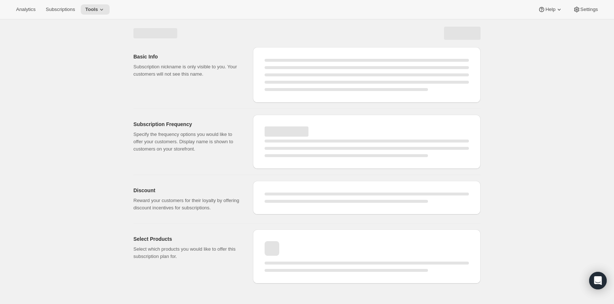
select select "WEEK"
select select "MONTH"
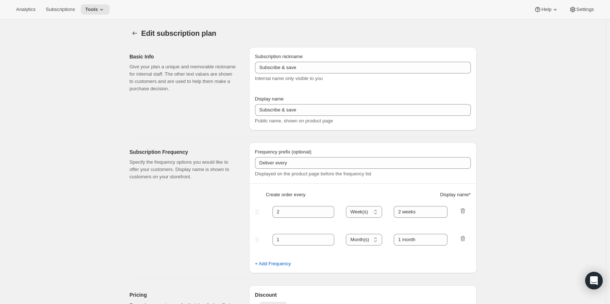
type input "PlayCubes+PlayCards- 4 payments (EN)"
type input "Every 3 months (Quarterly)"
type input "✔️ PlayCubes in first delivery (value $199)."
type input "3"
type input "✔️ 3 new PlayCards delivered every 3 months."
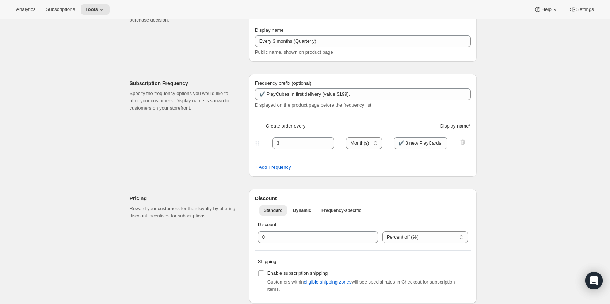
scroll to position [70, 0]
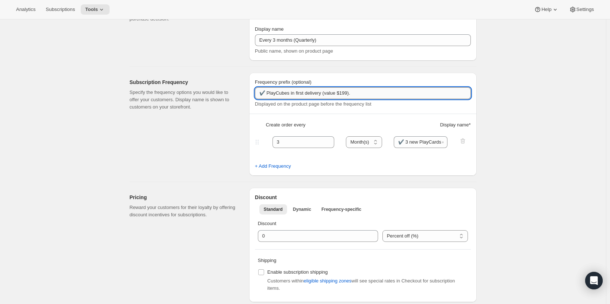
click at [369, 95] on input "✔️ PlayCubes in first delivery (value $199)." at bounding box center [363, 93] width 216 height 12
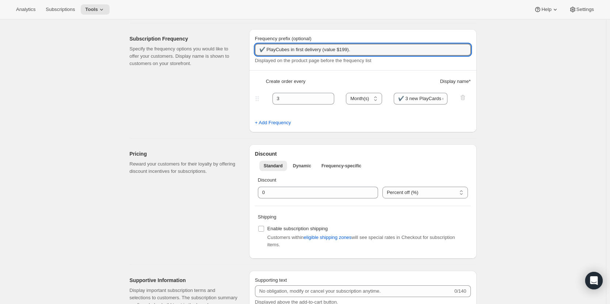
scroll to position [0, 0]
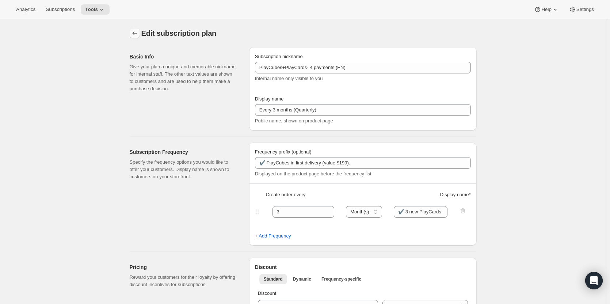
click at [136, 32] on icon "Subscription plans" at bounding box center [134, 33] width 5 height 4
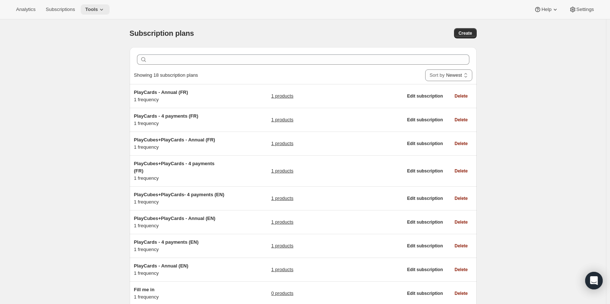
click at [104, 9] on button "Tools" at bounding box center [95, 9] width 29 height 10
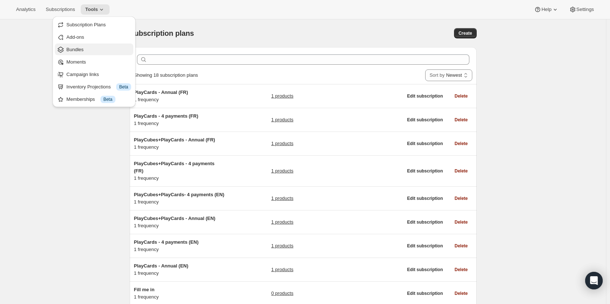
click at [87, 50] on span "Bundles" at bounding box center [99, 49] width 65 height 7
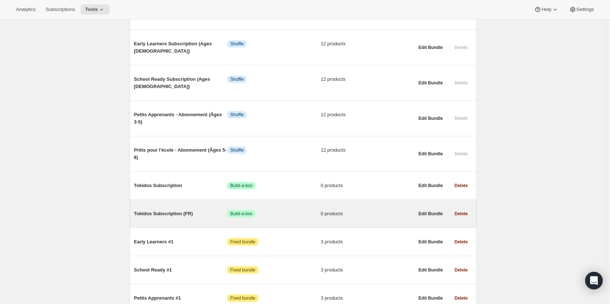
scroll to position [366, 0]
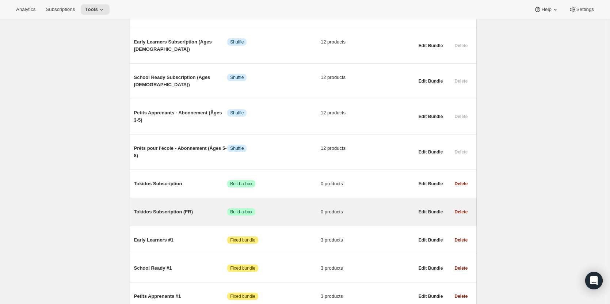
click at [168, 208] on span "Tokidos Subscription (FR)" at bounding box center [181, 211] width 94 height 7
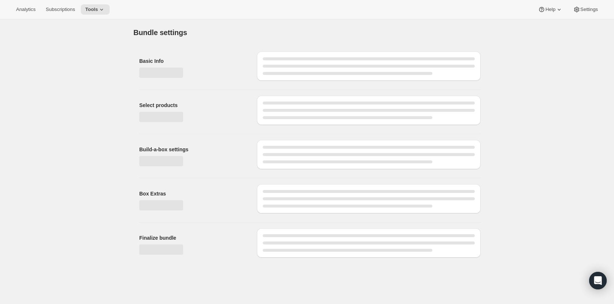
type input "Tokidos Subscription (FR)"
checkbox input "true"
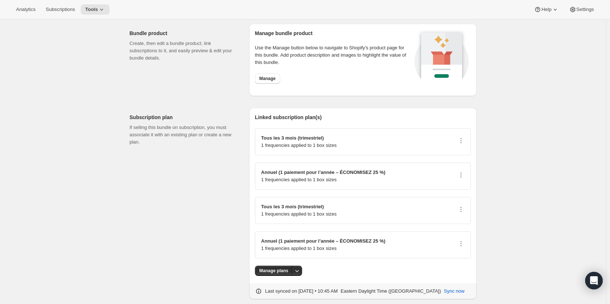
scroll to position [898, 0]
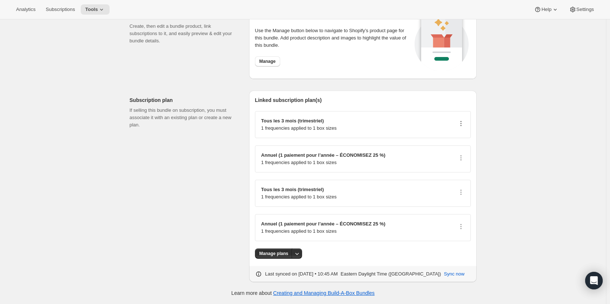
click at [463, 123] on icon "button" at bounding box center [461, 123] width 7 height 7
click at [443, 152] on span "Edit plan details" at bounding box center [454, 149] width 34 height 5
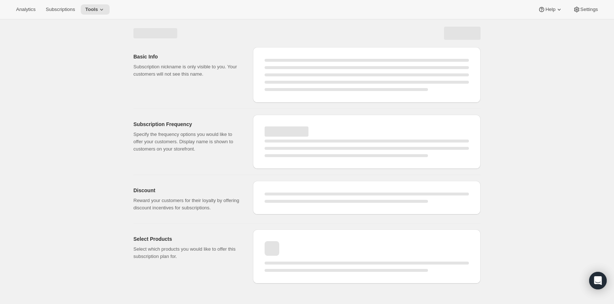
select select "WEEK"
select select "MONTH"
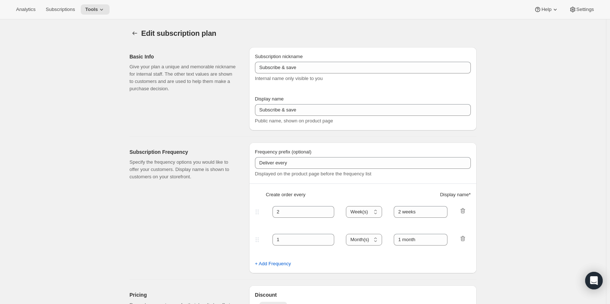
type input "PlayCubes+PlayCards - 4 payments (FR)"
type input "Tous les 3 mois (trimestriel)"
type input "✔️ PlayCubes inclus dans la première livraison."
type input "3"
type input "✔️ 3 nouvelles PlayCards tous les 3 mois."
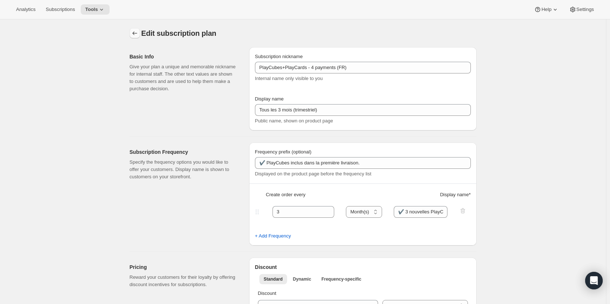
click at [139, 34] on icon "Subscription plans" at bounding box center [134, 33] width 7 height 7
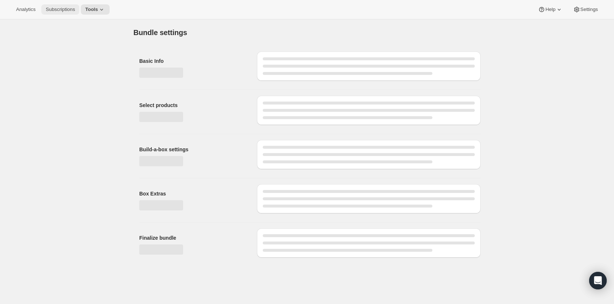
type input "Tokidos Subscription (FR)"
checkbox input "true"
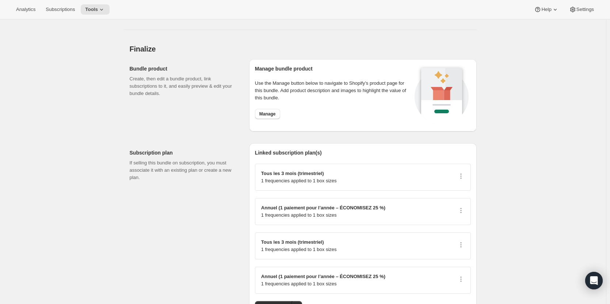
scroll to position [898, 0]
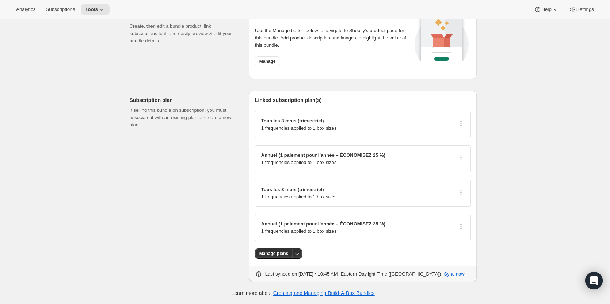
click at [464, 194] on icon "button" at bounding box center [461, 192] width 7 height 7
click at [458, 218] on span "Edit plan details" at bounding box center [454, 218] width 34 height 5
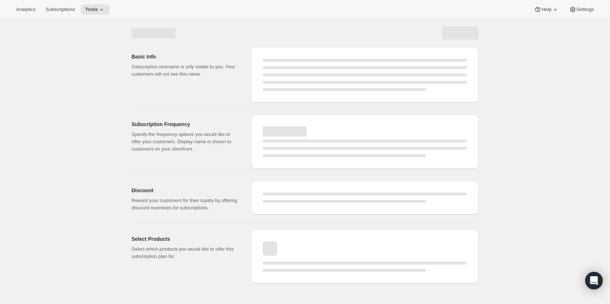
select select "WEEK"
select select "MONTH"
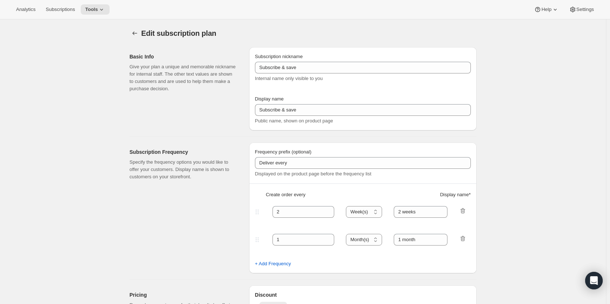
type input "PlayCards - 4 payments (FR)"
type input "Tous les 3 mois (trimestriel)"
type input "3"
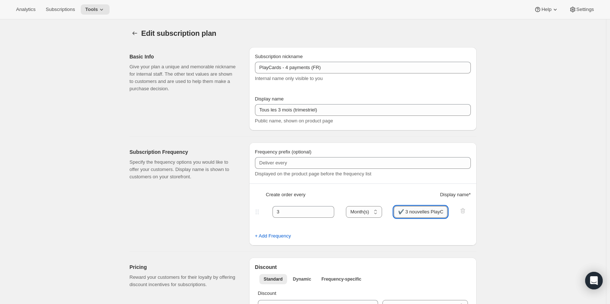
click at [424, 215] on input "✔️ 3 nouvelles PlayCards tous les 3 mois." at bounding box center [421, 212] width 54 height 12
drag, startPoint x: 424, startPoint y: 215, endPoint x: 451, endPoint y: 219, distance: 27.0
click at [451, 219] on fieldset "3 Day(s) Week(s) Month(s) Year(s) Month(s) ✔️ 3 nouvelles PlayCards tous les 3 …" at bounding box center [363, 218] width 215 height 28
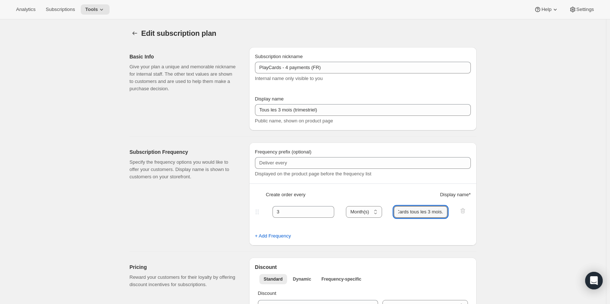
paste input "</br>✔️ 10% OFF on all your next purchases."
drag, startPoint x: 425, startPoint y: 211, endPoint x: 467, endPoint y: 216, distance: 42.6
click at [467, 216] on div "3 Day(s) Week(s) Month(s) Year(s) Month(s) ✔️ 3 nouvelles PlayCards tous les 3 …" at bounding box center [360, 212] width 213 height 12
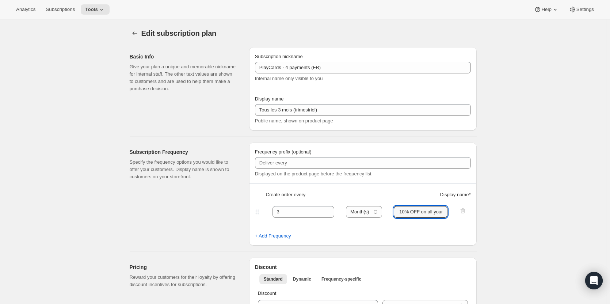
paste input "sur tous vos achats additionnel"
type input "✔️ 3 nouvelles PlayCards tous les 3 mois. </br>✔️ 10% sur tous vos achats addit…"
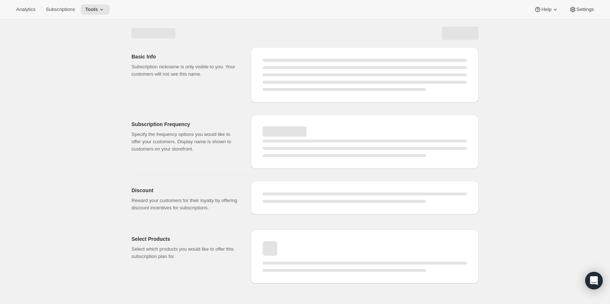
select select "MONTH"
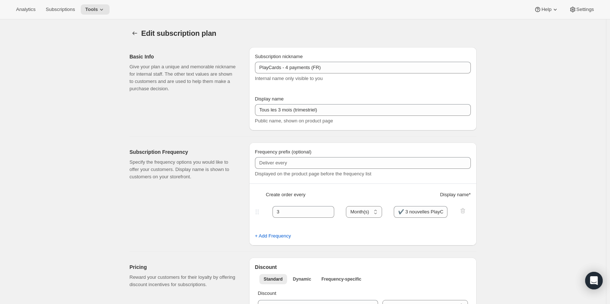
type input "✔️ 3 nouvelles PlayCards tous les 3 mois. </br>✔️ 10% sur tous vos achats addit…"
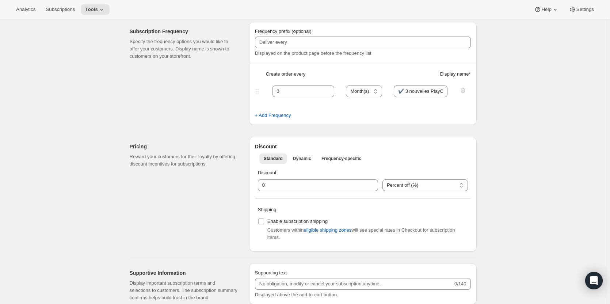
scroll to position [171, 0]
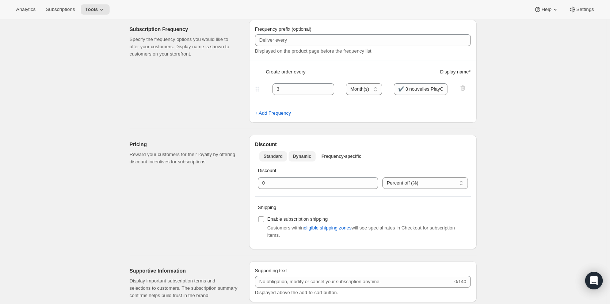
click at [302, 156] on span "Dynamic" at bounding box center [302, 157] width 18 height 6
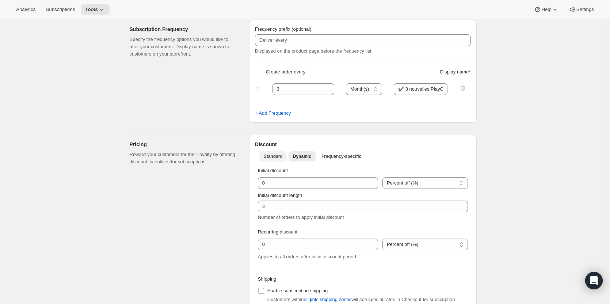
click at [282, 158] on span "Standard" at bounding box center [273, 157] width 19 height 6
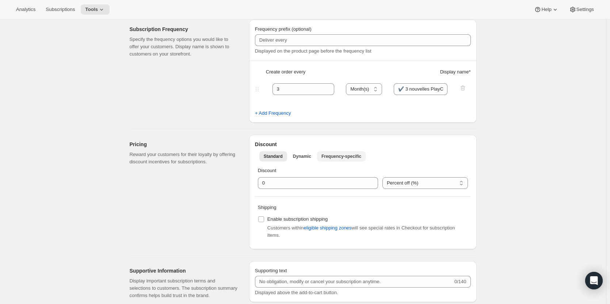
click at [337, 156] on span "Frequency-specific" at bounding box center [342, 157] width 40 height 6
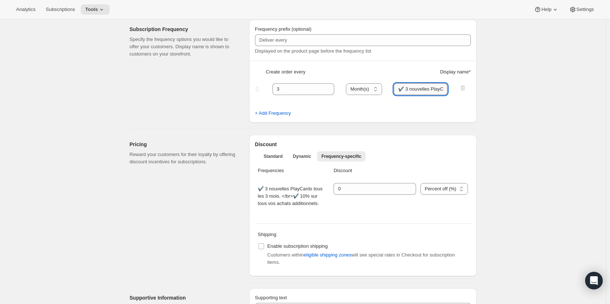
click at [429, 90] on input "✔️ 3 nouvelles PlayCards tous les 3 mois. </br>✔️ 10% sur tous vos achats addit…" at bounding box center [421, 89] width 54 height 12
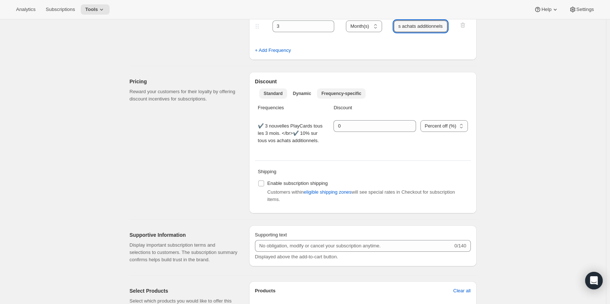
scroll to position [0, 0]
click at [268, 98] on button "Standard" at bounding box center [274, 93] width 28 height 10
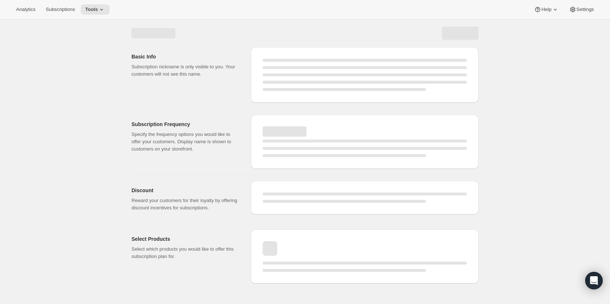
select select "MONTH"
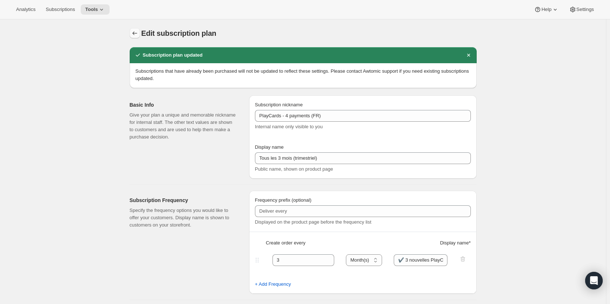
click at [139, 36] on icon "Subscription plans" at bounding box center [134, 33] width 7 height 7
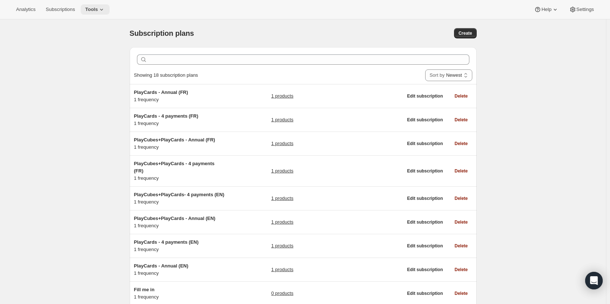
click at [98, 8] on icon at bounding box center [101, 9] width 7 height 7
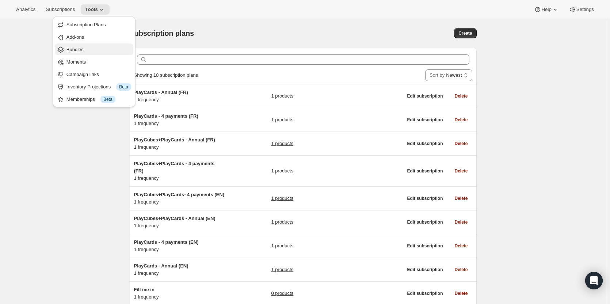
click at [82, 52] on span "Bundles" at bounding box center [75, 49] width 17 height 5
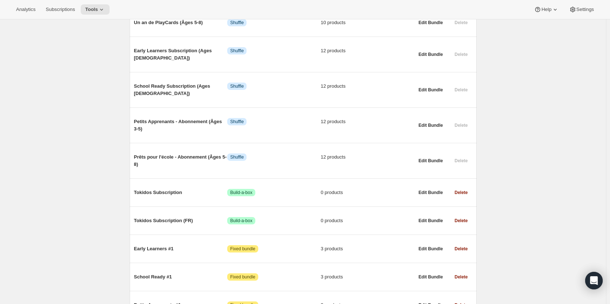
scroll to position [385, 0]
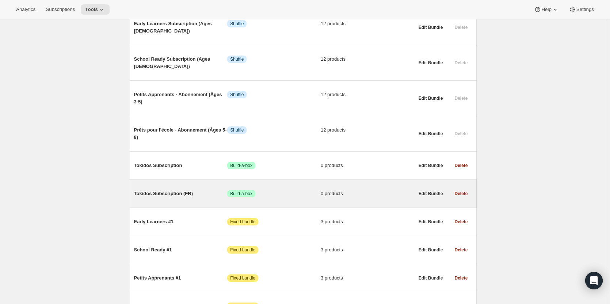
click at [174, 184] on div "Tokidos Subscription (FR) Success Build-a-box 0 products" at bounding box center [274, 193] width 280 height 19
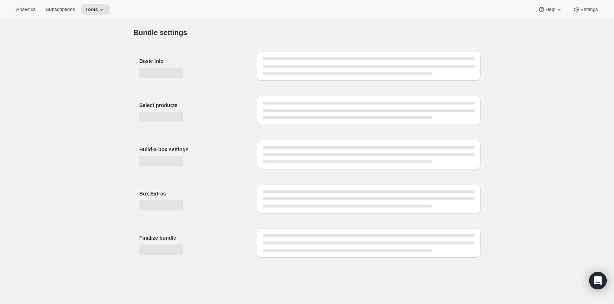
type input "Tokidos Subscription (FR)"
checkbox input "true"
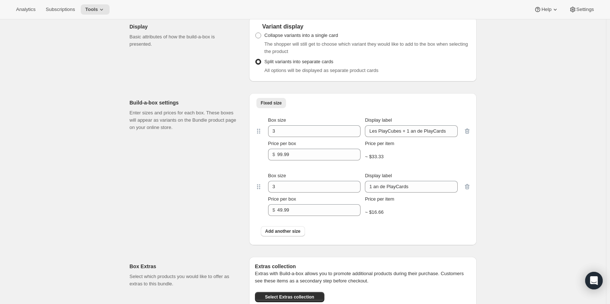
scroll to position [257, 0]
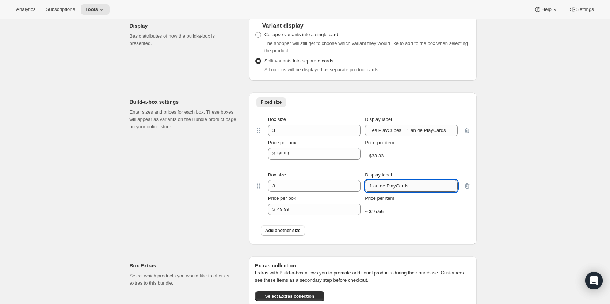
click at [417, 188] on input "1 an de PlayCards" at bounding box center [411, 186] width 92 height 12
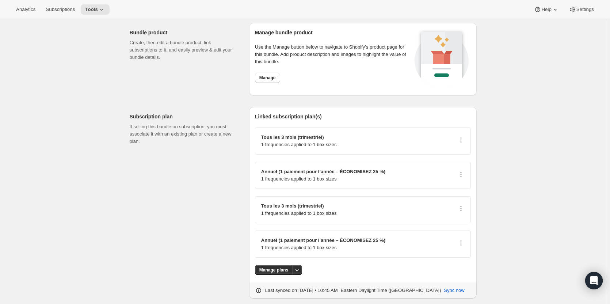
scroll to position [898, 0]
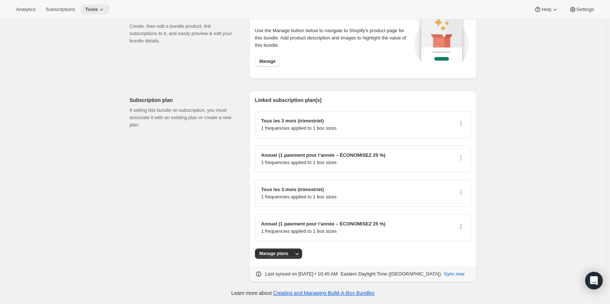
click at [98, 12] on icon at bounding box center [101, 9] width 7 height 7
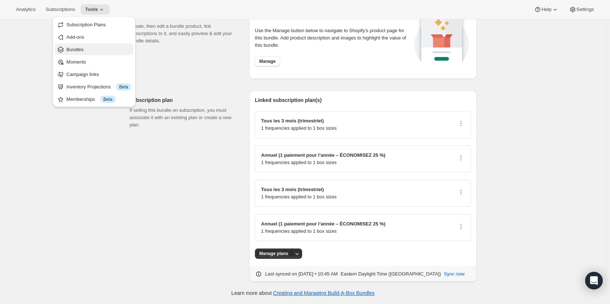
click at [82, 47] on span "Bundles" at bounding box center [75, 49] width 17 height 5
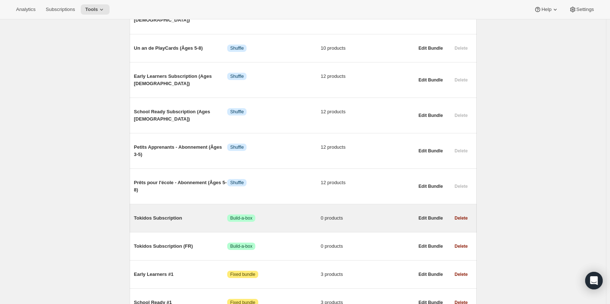
scroll to position [336, 0]
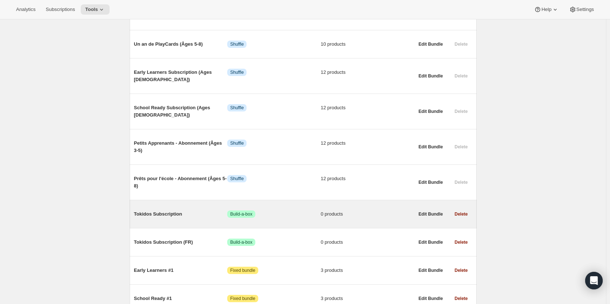
click at [158, 211] on span "Tokidos Subscription" at bounding box center [181, 214] width 94 height 7
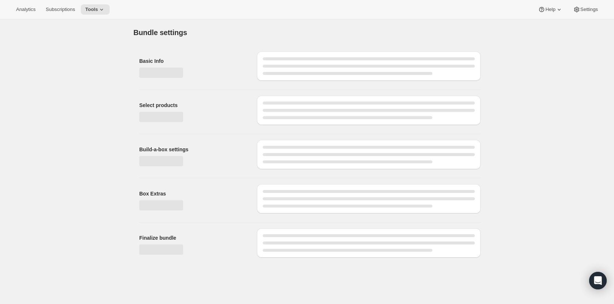
type input "Tokidos Subscription"
radio input "true"
checkbox input "true"
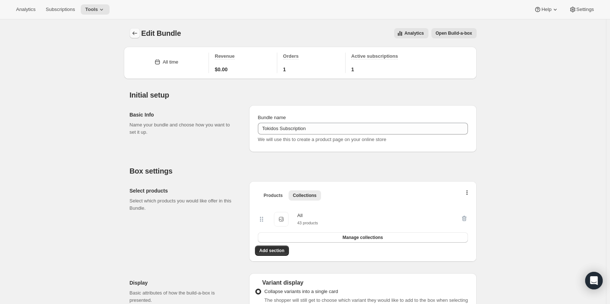
click at [137, 34] on icon "Bundles" at bounding box center [134, 33] width 7 height 7
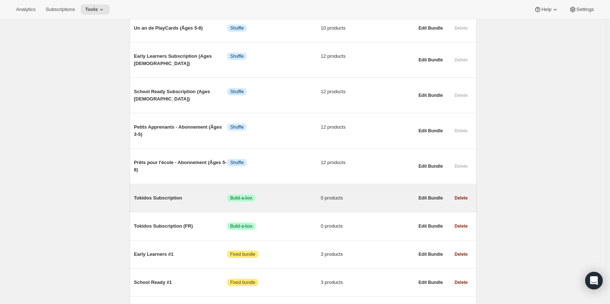
scroll to position [354, 0]
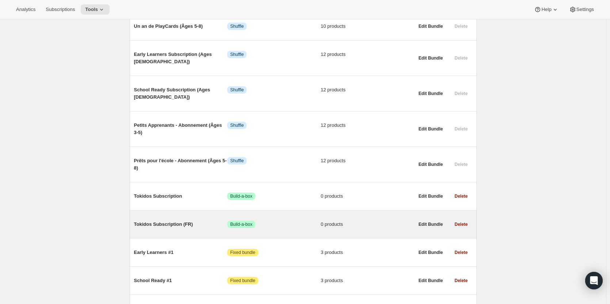
click at [165, 221] on span "Tokidos Subscription (FR)" at bounding box center [181, 224] width 94 height 7
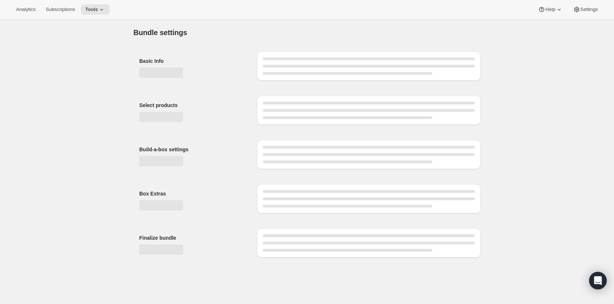
type input "Tokidos Subscription (FR)"
checkbox input "true"
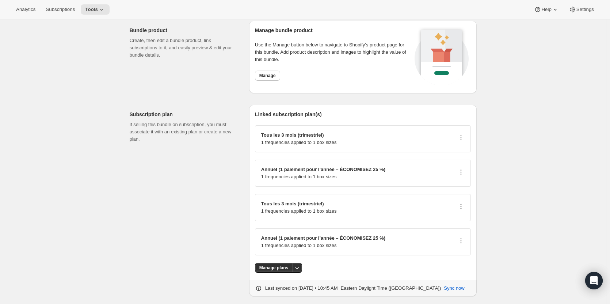
scroll to position [898, 0]
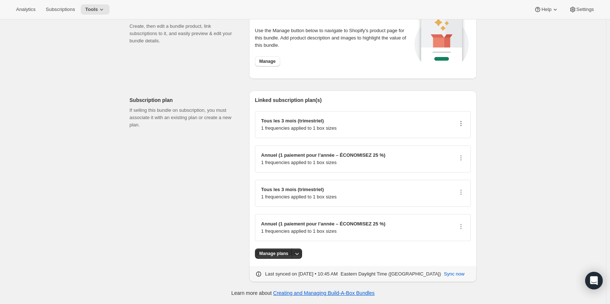
click at [464, 124] on icon "button" at bounding box center [461, 123] width 7 height 7
click at [449, 151] on span "Edit plan details" at bounding box center [454, 149] width 34 height 5
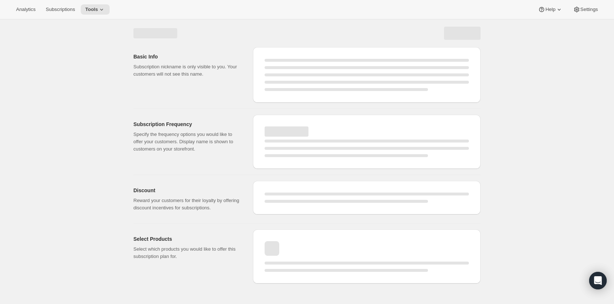
select select "WEEK"
select select "MONTH"
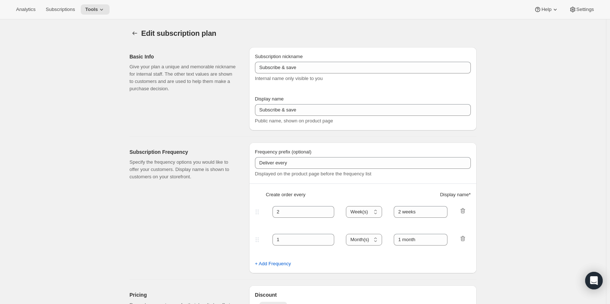
type input "PlayCubes+PlayCards - 4 payments (FR)"
type input "Tous les 3 mois (trimestriel)"
type input "✔️ PlayCubes inclus dans la première livraison."
type input "3"
type input "✔️ 3 nouvelles PlayCards tous les 3 mois."
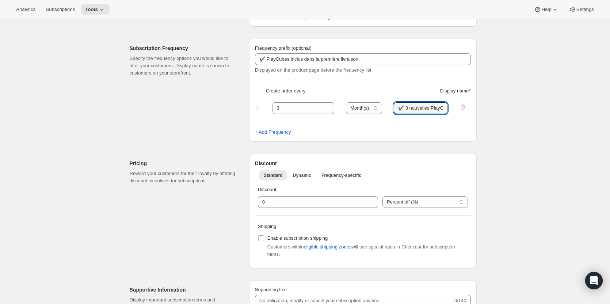
scroll to position [0, 42]
drag, startPoint x: 417, startPoint y: 110, endPoint x: 475, endPoint y: 114, distance: 58.3
click at [475, 114] on div "Frequency prefix (optional) ✔️ PlayCubes inclus dans la première livraison. Dis…" at bounding box center [363, 90] width 228 height 103
click at [545, 110] on div "Edit subscription plan. This page is ready Edit subscription plan Basic Info Gi…" at bounding box center [303, 259] width 606 height 687
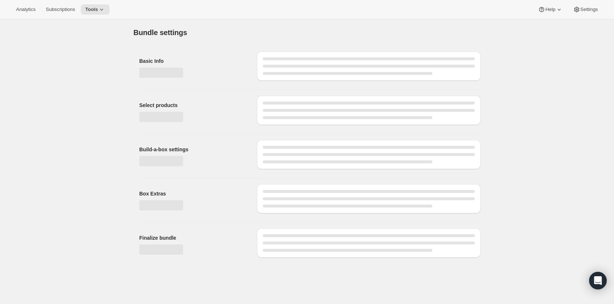
type input "Tokidos Subscription (FR)"
checkbox input "true"
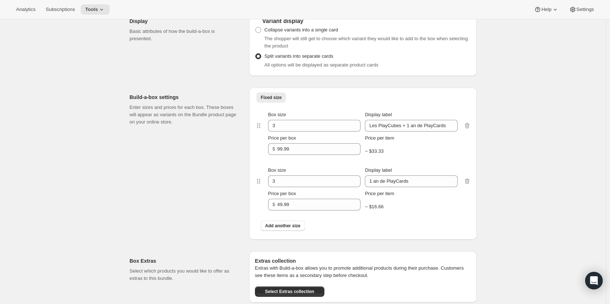
scroll to position [276, 0]
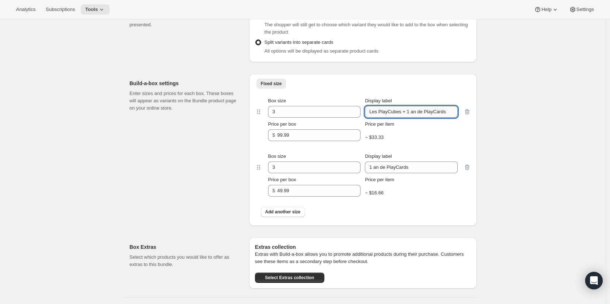
click at [414, 108] on input "Les PlayCubes + 1 an de PlayCards" at bounding box center [411, 112] width 92 height 12
type input "Les PlayCubes + 1 an de PlayCards"
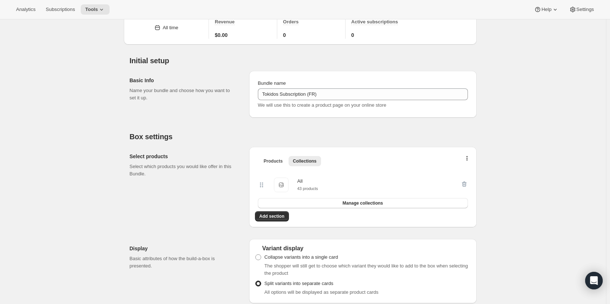
scroll to position [0, 0]
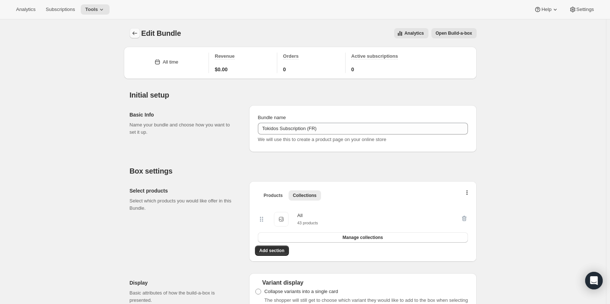
click at [135, 29] on button "Bundles" at bounding box center [135, 33] width 10 height 10
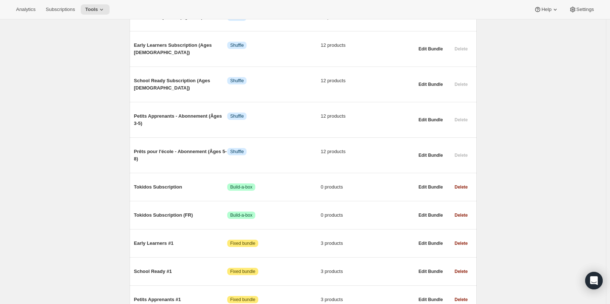
scroll to position [363, 0]
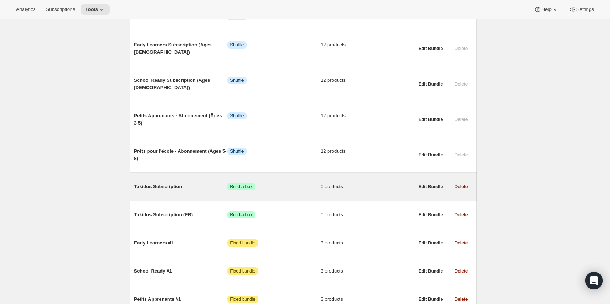
click at [156, 183] on span "Tokidos Subscription" at bounding box center [181, 186] width 94 height 7
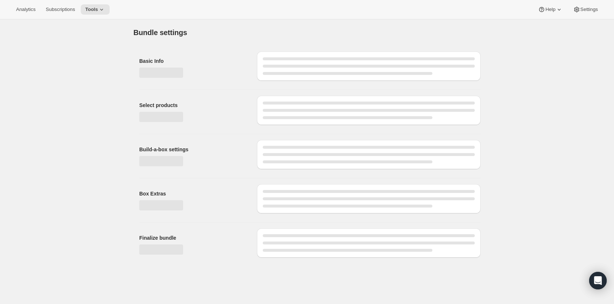
type input "Tokidos Subscription"
radio input "true"
checkbox input "true"
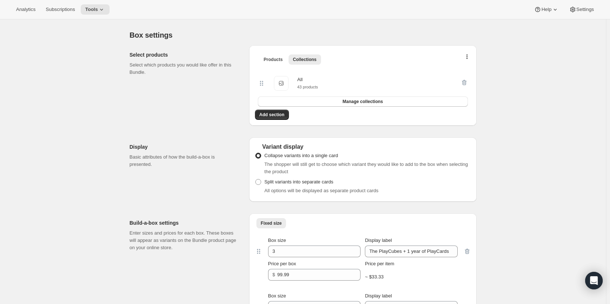
scroll to position [136, 0]
